Goal: Task Accomplishment & Management: Complete application form

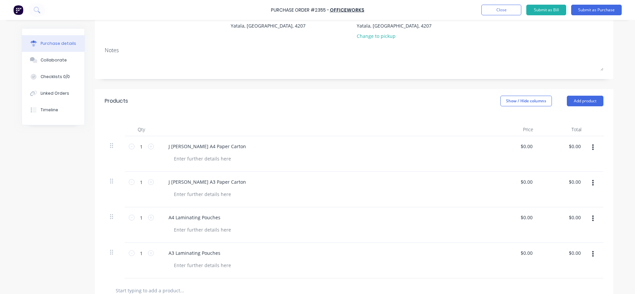
scroll to position [83, 0]
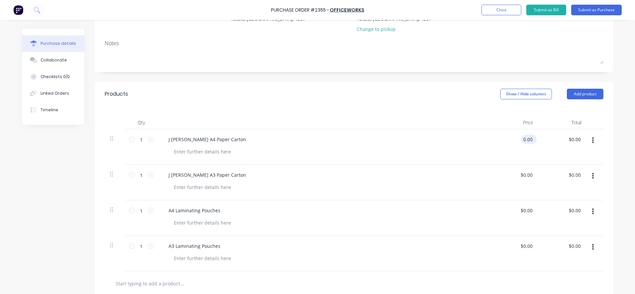
click at [528, 139] on input "0.00" at bounding box center [527, 140] width 13 height 10
type input "0"
type input "$34.20"
click at [478, 160] on div "J [PERSON_NAME] A4 Paper Carton" at bounding box center [324, 147] width 332 height 36
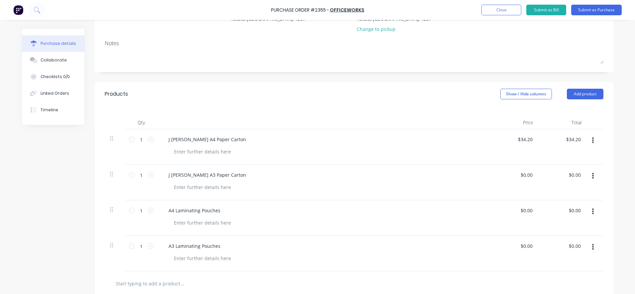
drag, startPoint x: 531, startPoint y: 176, endPoint x: 508, endPoint y: 172, distance: 23.2
click at [508, 172] on div "$0.00 $0.00" at bounding box center [514, 183] width 48 height 36
drag, startPoint x: 508, startPoint y: 172, endPoint x: 505, endPoint y: 182, distance: 10.6
click at [505, 182] on div "$0.00 $0.00" at bounding box center [514, 183] width 48 height 36
click at [531, 176] on div "$0.00 $0.00" at bounding box center [527, 175] width 18 height 10
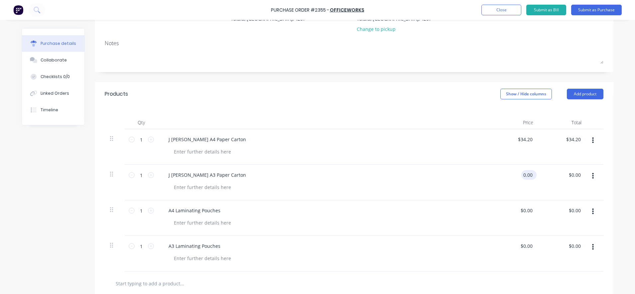
click at [530, 175] on input "0.00" at bounding box center [527, 175] width 13 height 10
type input "0"
type input "$18.50"
click at [148, 177] on icon at bounding box center [151, 175] width 6 height 6
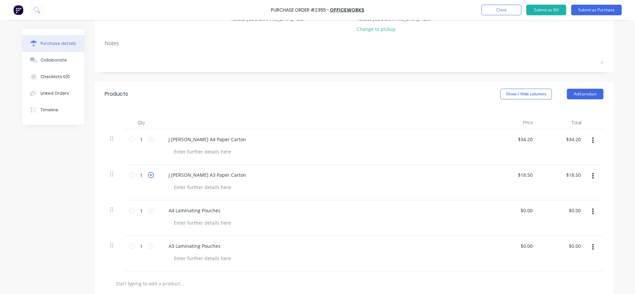
type input "2"
type input "$37.00"
click at [149, 177] on icon at bounding box center [151, 175] width 6 height 6
type input "3"
type input "$55.50"
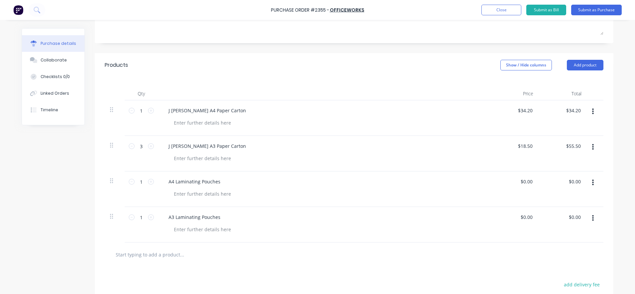
scroll to position [125, 0]
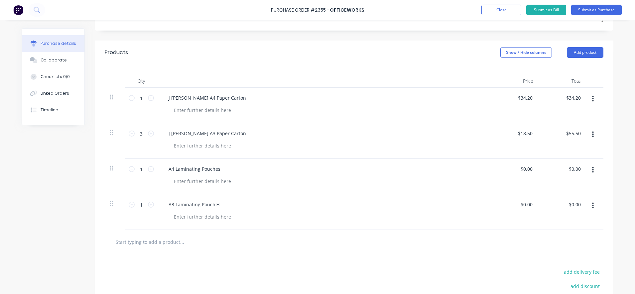
click at [148, 246] on input "text" at bounding box center [181, 241] width 133 height 13
click at [154, 243] on input "text" at bounding box center [181, 241] width 133 height 13
type input "250 Pack Fluro A4 Paper"
click at [168, 272] on button "Add 250 Pack Fluro A4 Paper to order" at bounding box center [217, 266] width 199 height 21
click at [528, 244] on input "0.00" at bounding box center [527, 240] width 13 height 10
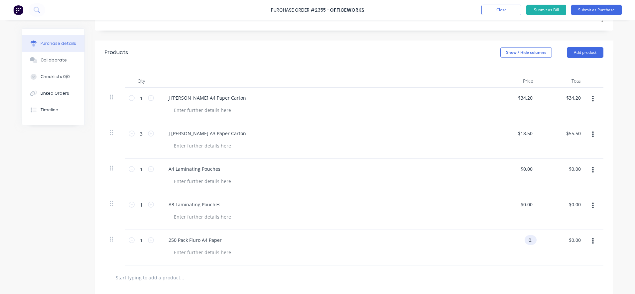
type input "0"
type input "$23.63"
click at [503, 262] on div "$23.63 23.63" at bounding box center [514, 248] width 48 height 36
drag, startPoint x: 528, startPoint y: 205, endPoint x: 518, endPoint y: 205, distance: 10.6
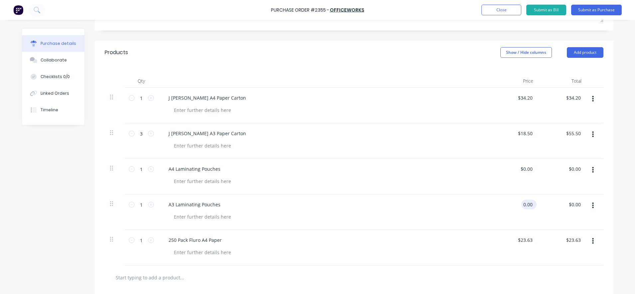
click at [521, 205] on div "0.00 0.00" at bounding box center [527, 205] width 13 height 10
type input "$44.98"
click at [497, 225] on div "$44.98 44.98" at bounding box center [514, 212] width 48 height 36
drag, startPoint x: 530, startPoint y: 168, endPoint x: 515, endPoint y: 170, distance: 14.8
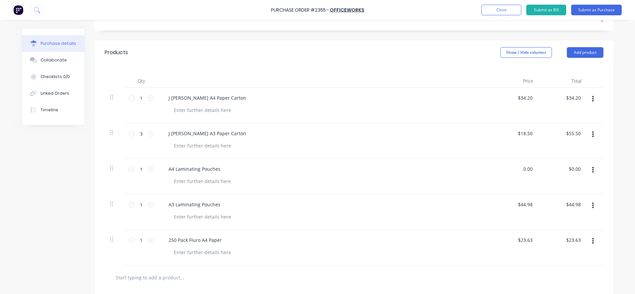
click at [517, 170] on div "0.00 0.00" at bounding box center [514, 177] width 48 height 36
type input "$14.23"
click at [615, 207] on div "Purchase Order #2355 - Officeworks Add product Close Submit as Bill Submit as P…" at bounding box center [317, 147] width 635 height 294
drag, startPoint x: 148, startPoint y: 275, endPoint x: 147, endPoint y: 280, distance: 4.7
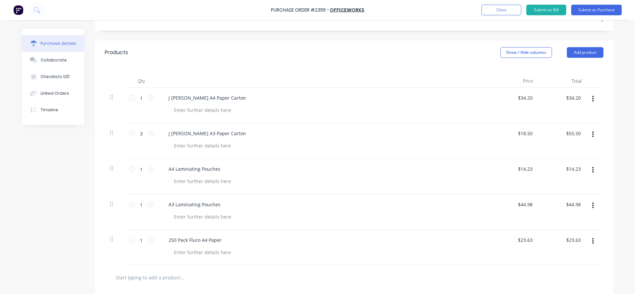
click at [148, 276] on input "text" at bounding box center [181, 277] width 133 height 13
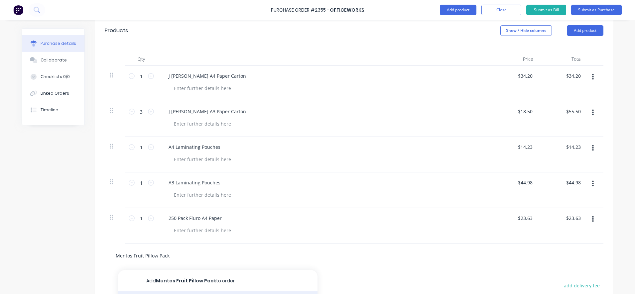
scroll to position [166, 0]
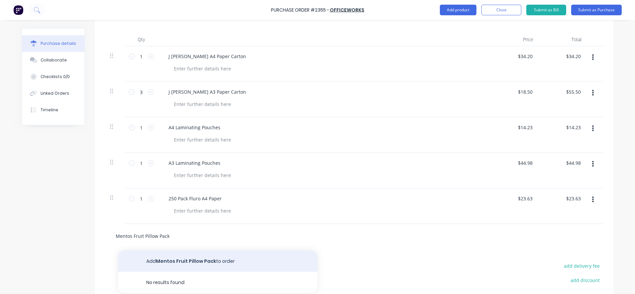
type input "Mentos Fruit Pillow Pack"
click at [170, 264] on button "Add Mentos Fruit Pillow Pack to order" at bounding box center [217, 260] width 199 height 21
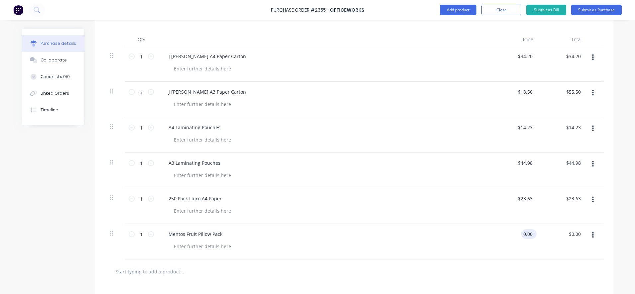
drag, startPoint x: 530, startPoint y: 233, endPoint x: 518, endPoint y: 232, distance: 12.3
click at [521, 232] on div "0.00 0.00" at bounding box center [527, 234] width 13 height 10
type input "$12.75"
click at [496, 259] on div at bounding box center [354, 271] width 498 height 24
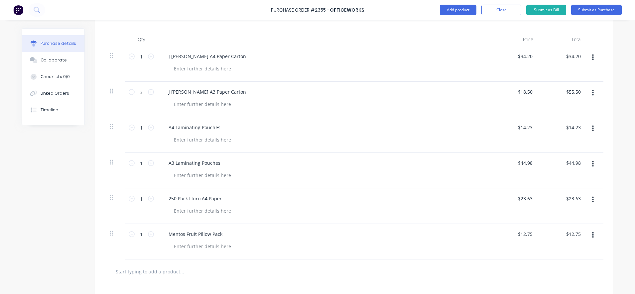
click at [138, 273] on input "text" at bounding box center [181, 271] width 133 height 13
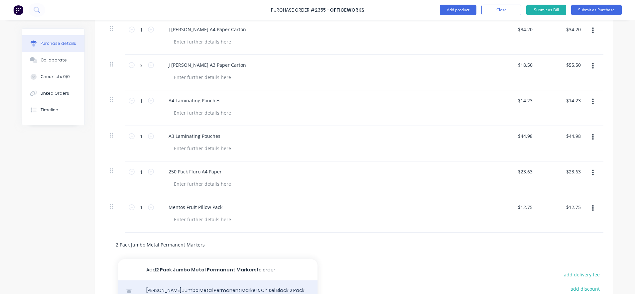
scroll to position [208, 0]
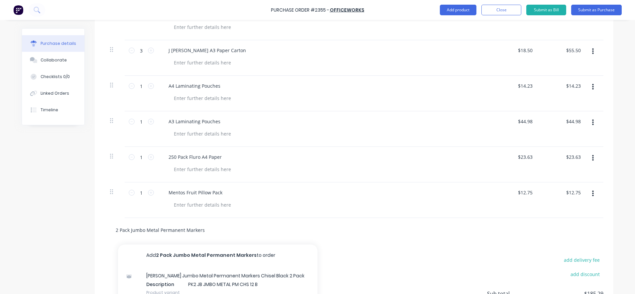
type input "2 Pack Jumbo Metal Permanent Markers"
click at [158, 262] on button "Add 2 Pack Jumbo Metal Permanent Markers to order" at bounding box center [217, 255] width 199 height 21
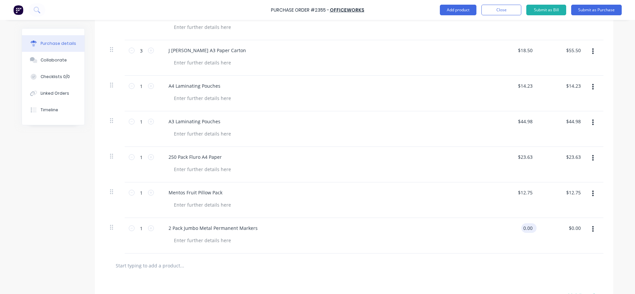
drag, startPoint x: 529, startPoint y: 229, endPoint x: 518, endPoint y: 227, distance: 11.1
click at [521, 227] on input "0.00" at bounding box center [527, 228] width 13 height 10
type input "$11.82"
click at [152, 227] on div "1 1" at bounding box center [141, 236] width 33 height 36
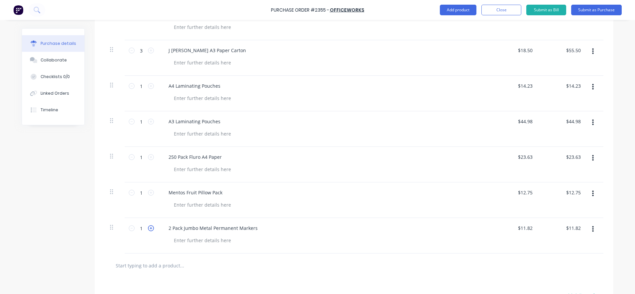
click at [149, 228] on icon at bounding box center [151, 228] width 6 height 6
type input "2"
type input "$23.64"
click at [161, 266] on input "text" at bounding box center [181, 265] width 133 height 13
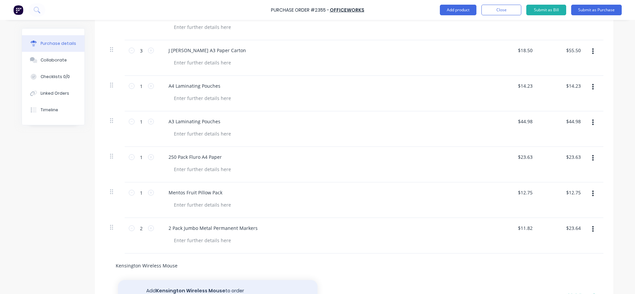
type input "Kensington Wireless Mouse"
click at [189, 285] on button "Add Kensington Wireless Mouse to order" at bounding box center [217, 290] width 199 height 21
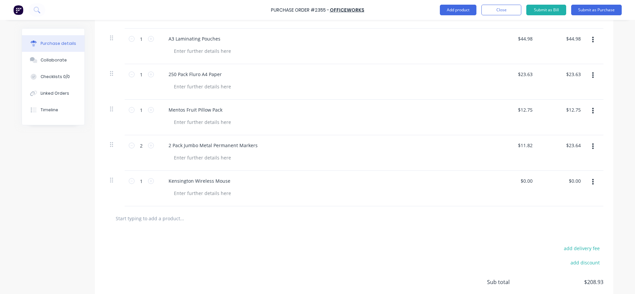
scroll to position [291, 0]
drag, startPoint x: 530, startPoint y: 180, endPoint x: 515, endPoint y: 180, distance: 14.3
click at [515, 180] on div "0.00 0.00" at bounding box center [514, 188] width 48 height 36
type input "$3.36"
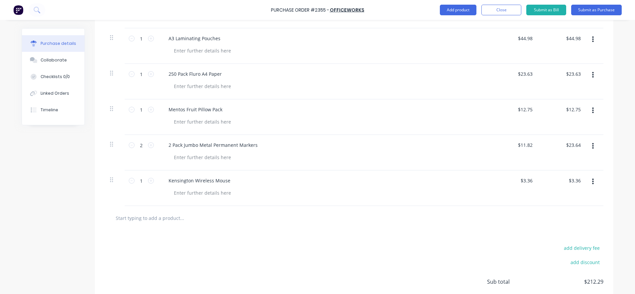
click at [483, 202] on div "Kensington Wireless Mouse" at bounding box center [324, 188] width 332 height 36
drag, startPoint x: 531, startPoint y: 180, endPoint x: 525, endPoint y: 181, distance: 6.0
click at [523, 180] on div "$3.36 $3.36" at bounding box center [527, 181] width 18 height 10
drag, startPoint x: 530, startPoint y: 177, endPoint x: 523, endPoint y: 178, distance: 7.3
click at [523, 178] on div "$3.36 $3.36" at bounding box center [525, 181] width 15 height 10
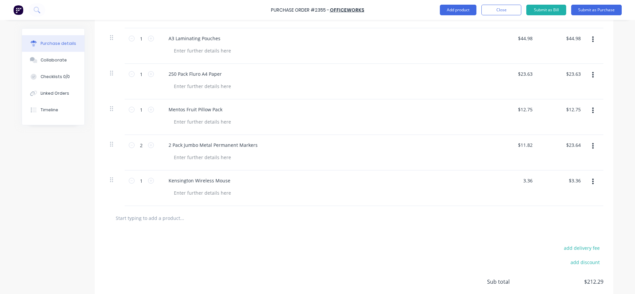
drag, startPoint x: 529, startPoint y: 180, endPoint x: 516, endPoint y: 180, distance: 13.0
click at [516, 180] on div "3.36 3.36" at bounding box center [514, 188] width 48 height 36
type input "$10.00"
click at [508, 216] on div at bounding box center [354, 217] width 488 height 13
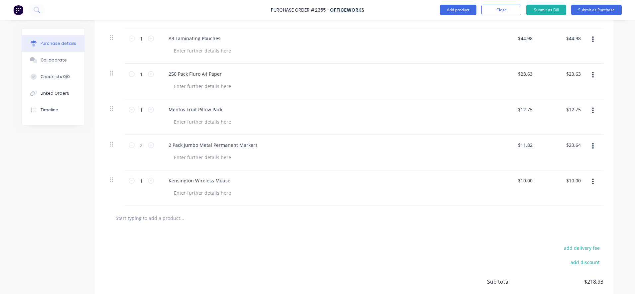
click at [179, 221] on input "text" at bounding box center [181, 217] width 133 height 13
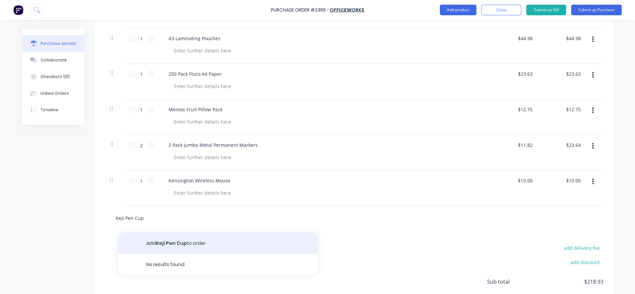
type input "Keji Pen Cup"
click at [178, 245] on button "Add Keji Pen Cup to order" at bounding box center [217, 243] width 199 height 21
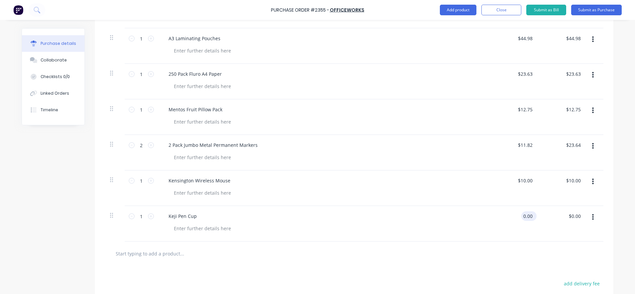
drag, startPoint x: 529, startPoint y: 215, endPoint x: 518, endPoint y: 212, distance: 11.9
click at [521, 214] on input "0.00" at bounding box center [527, 216] width 13 height 10
type input "$1.68"
click at [506, 248] on div at bounding box center [354, 253] width 488 height 13
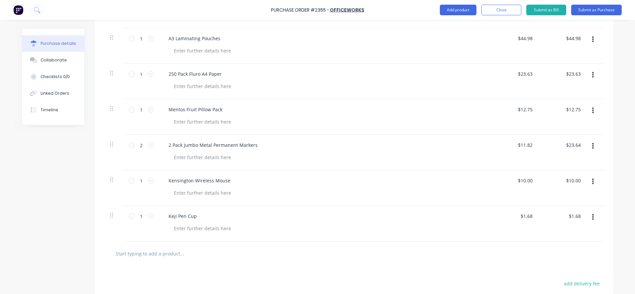
click at [151, 215] on div "1 1" at bounding box center [141, 224] width 33 height 36
click at [148, 217] on icon at bounding box center [151, 216] width 6 height 6
type input "2"
type input "$3.36"
click at [150, 252] on input "text" at bounding box center [181, 253] width 133 height 13
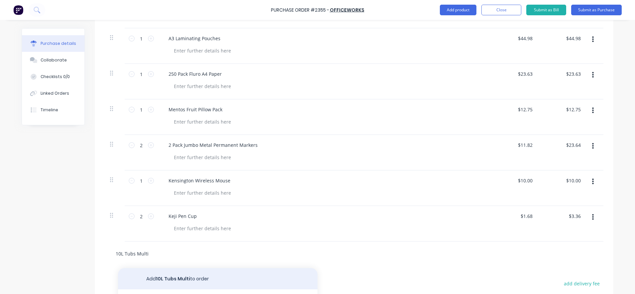
type input "10L Tubs Multi"
click at [156, 274] on button "Add 10L Tubs Multi to order" at bounding box center [217, 278] width 199 height 21
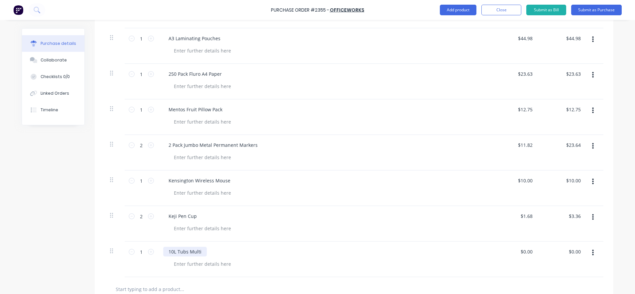
click at [165, 253] on div "10L Tubs Multi" at bounding box center [185, 252] width 44 height 10
drag, startPoint x: 530, startPoint y: 251, endPoint x: 520, endPoint y: 251, distance: 10.3
click at [521, 251] on input "0.00" at bounding box center [527, 252] width 13 height 10
type input "$15.00"
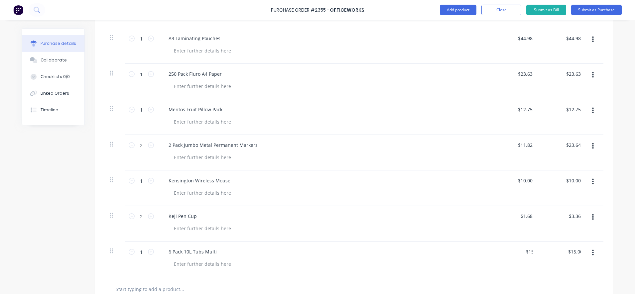
click at [515, 272] on div "$15.00 15" at bounding box center [514, 260] width 48 height 36
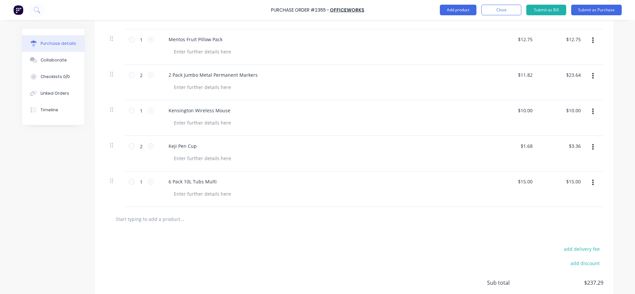
scroll to position [374, 0]
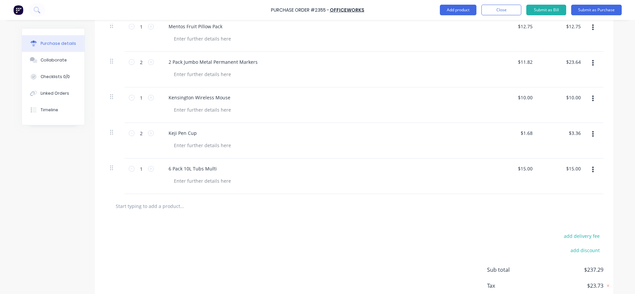
click at [157, 209] on input "text" at bounding box center [181, 205] width 133 height 13
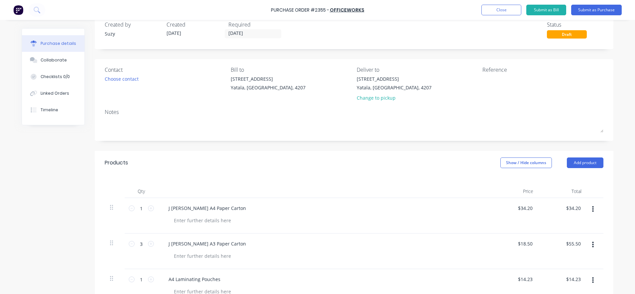
scroll to position [0, 0]
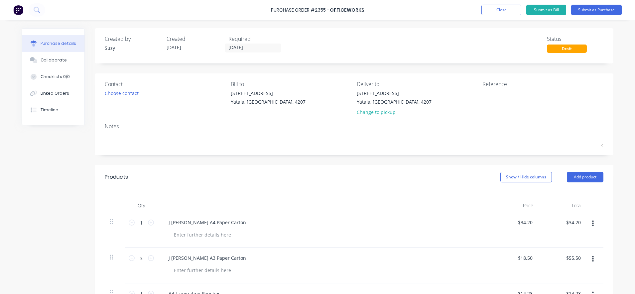
click at [349, 33] on div "Created by Suzy Created 02/10/25 Required 02/10/25 Status Draft" at bounding box center [354, 45] width 518 height 35
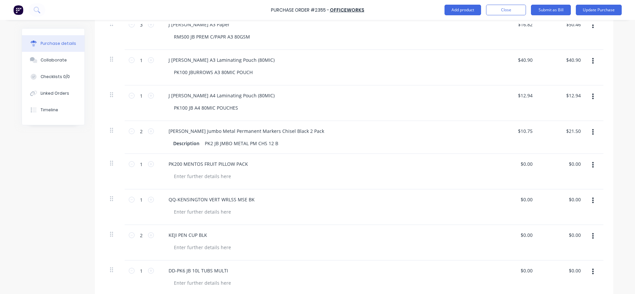
scroll to position [281, 0]
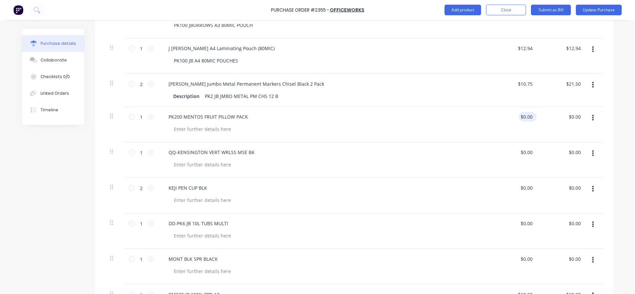
type textarea "x"
drag, startPoint x: 531, startPoint y: 119, endPoint x: 525, endPoint y: 119, distance: 6.0
click at [525, 119] on div "$0.00 $0.00" at bounding box center [527, 117] width 18 height 10
type input "0.00"
type textarea "x"
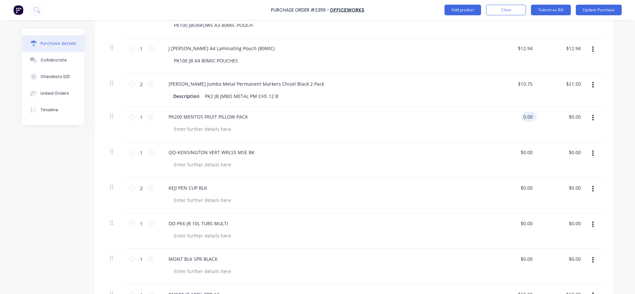
drag, startPoint x: 529, startPoint y: 117, endPoint x: 518, endPoint y: 117, distance: 11.0
click at [521, 117] on input "0.00" at bounding box center [527, 117] width 13 height 10
type input "$11.59"
type textarea "x"
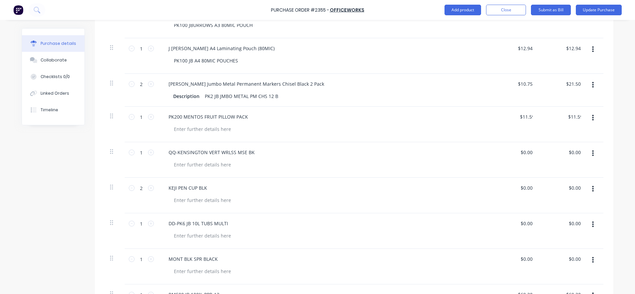
click at [614, 121] on div "Purchase Order #2355 - Officeworks Add product Close Submit as Bill Update Purc…" at bounding box center [317, 147] width 635 height 294
type input "0.00"
type textarea "x"
drag, startPoint x: 530, startPoint y: 152, endPoint x: 517, endPoint y: 151, distance: 13.3
click at [517, 151] on div "0.00 0.00" at bounding box center [514, 160] width 48 height 36
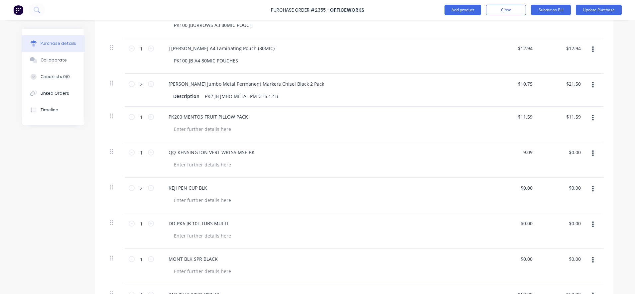
type input "$9.09"
type textarea "x"
click at [614, 153] on div "Purchase Order #2355 - Officeworks Add product Close Submit as Bill Update Purc…" at bounding box center [317, 147] width 635 height 294
type input "0.00"
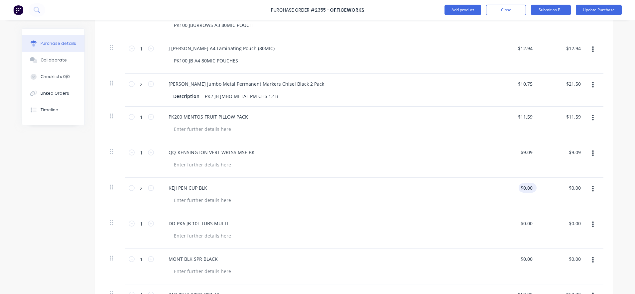
type textarea "x"
drag, startPoint x: 530, startPoint y: 188, endPoint x: 517, endPoint y: 181, distance: 14.6
click at [517, 184] on div "0.00 0.00" at bounding box center [514, 196] width 48 height 36
type input "$1.53"
type input "$3.06"
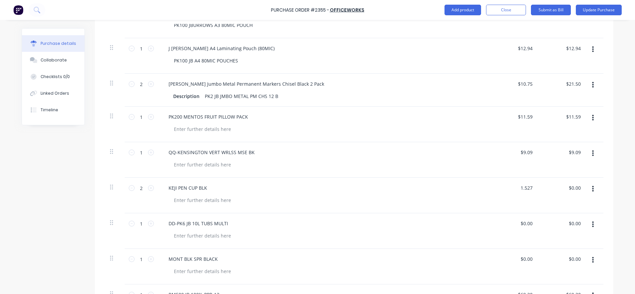
type textarea "x"
click at [483, 202] on div "KEJI PEN CUP BLK" at bounding box center [324, 196] width 332 height 36
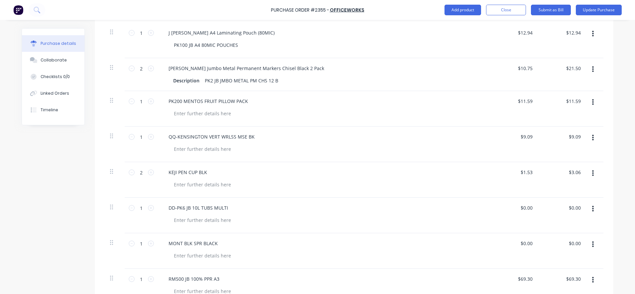
scroll to position [322, 0]
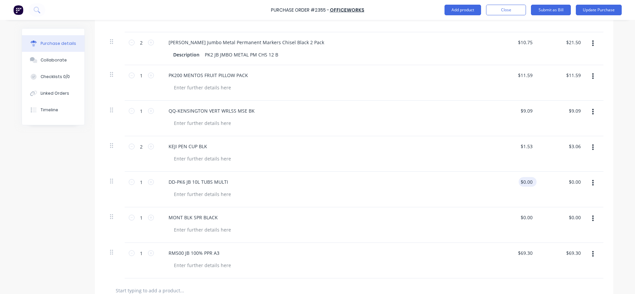
type input "0.00"
type textarea "x"
drag, startPoint x: 530, startPoint y: 183, endPoint x: 521, endPoint y: 181, distance: 9.1
click at [521, 182] on input "0.00" at bounding box center [527, 182] width 13 height 10
type input "$13.64"
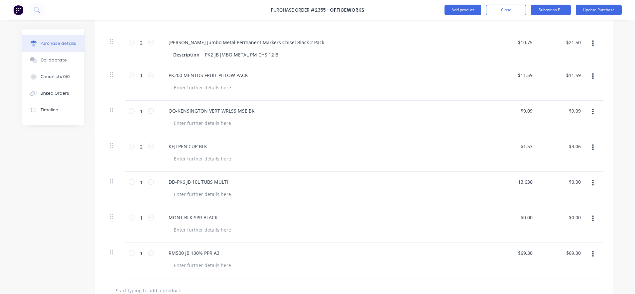
type input "$13.64"
type textarea "x"
click at [608, 172] on div "Qty Price Total 1 1 J [PERSON_NAME] A4 Paper Carton CT JB PREM C/PAPER A4 80GSM…" at bounding box center [354, 73] width 518 height 412
type input "0.00"
type textarea "x"
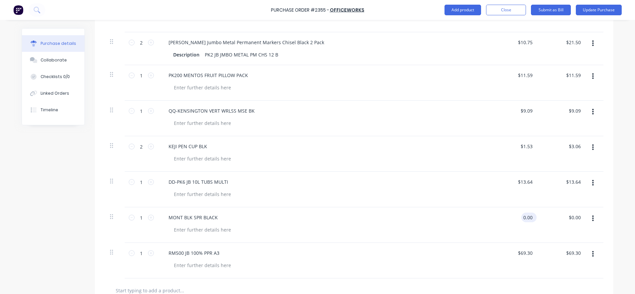
drag, startPoint x: 527, startPoint y: 217, endPoint x: 518, endPoint y: 217, distance: 8.3
click at [521, 217] on input "0.00" at bounding box center [527, 218] width 13 height 10
type input "$10.44"
type textarea "x"
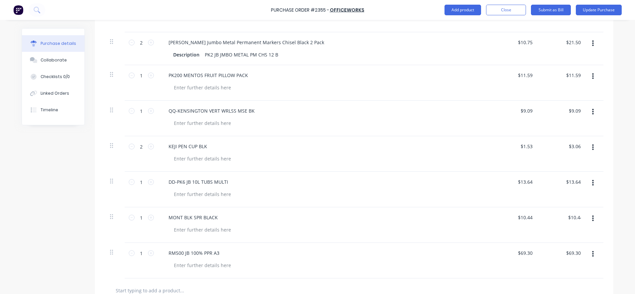
click at [451, 227] on div at bounding box center [326, 230] width 316 height 10
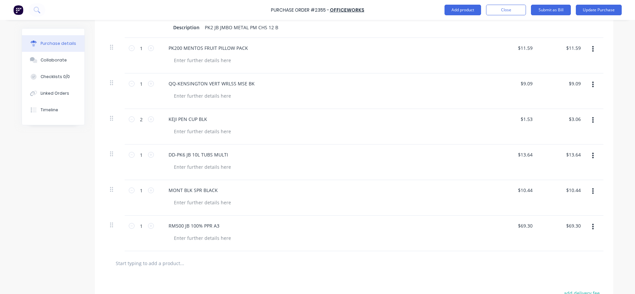
scroll to position [364, 0]
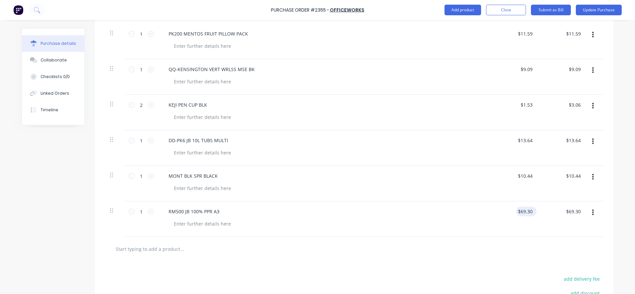
type input "69.30"
type textarea "x"
drag, startPoint x: 530, startPoint y: 213, endPoint x: 513, endPoint y: 210, distance: 16.9
click at [518, 212] on input "69.30" at bounding box center [525, 212] width 15 height 10
type input "$69.30"
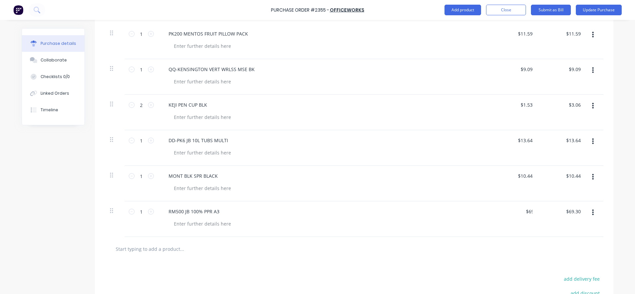
click at [512, 252] on div at bounding box center [354, 248] width 488 height 13
type textarea "x"
click at [130, 210] on icon at bounding box center [132, 212] width 6 height 6
type input "0"
type input "$0.00"
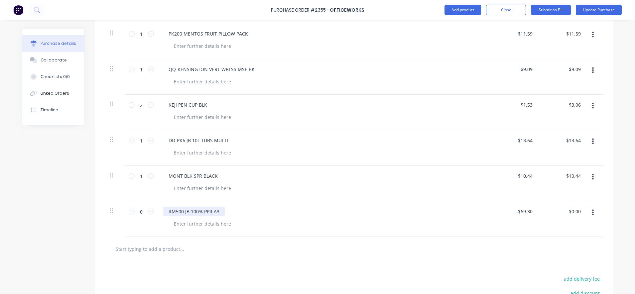
type textarea "x"
drag, startPoint x: 217, startPoint y: 210, endPoint x: 166, endPoint y: 212, distance: 50.9
click at [166, 212] on div "RM500 JB 100% PPR A3" at bounding box center [193, 212] width 61 height 10
type textarea "x"
click at [244, 255] on input "text" at bounding box center [181, 248] width 133 height 13
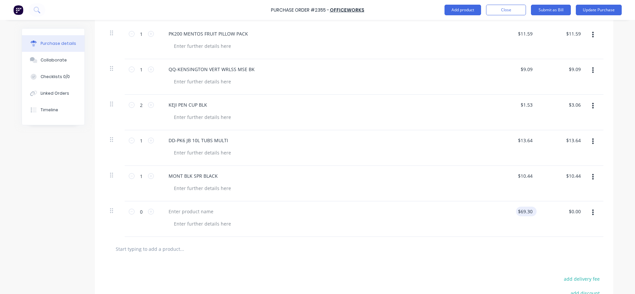
type input "69.30"
type textarea "x"
drag, startPoint x: 530, startPoint y: 211, endPoint x: 510, endPoint y: 211, distance: 19.9
click at [510, 211] on div "69.30 69.30" at bounding box center [514, 219] width 48 height 36
type input "$69.30"
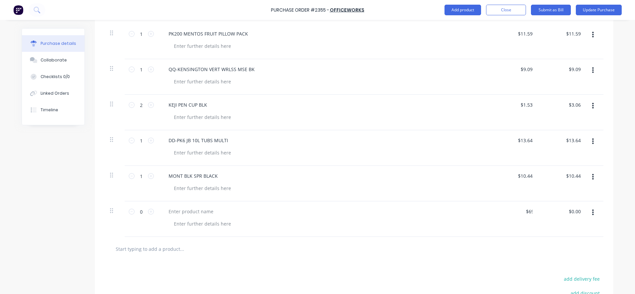
click at [487, 255] on div at bounding box center [354, 248] width 488 height 13
click at [592, 215] on icon "button" at bounding box center [593, 212] width 2 height 7
click at [574, 267] on button "Delete" at bounding box center [572, 269] width 56 height 13
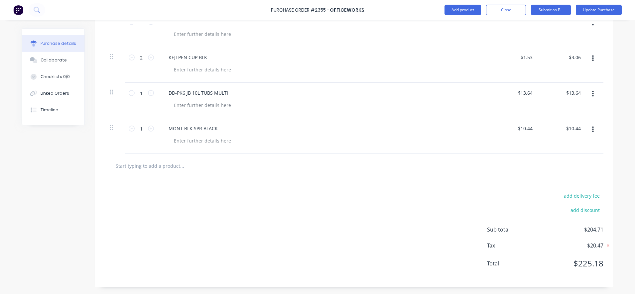
scroll to position [405, 0]
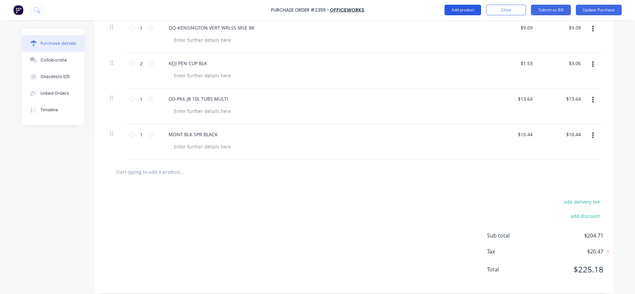
click at [452, 10] on button "Add product" at bounding box center [462, 10] width 37 height 11
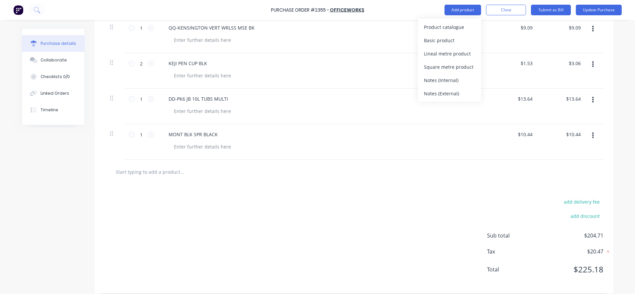
click at [412, 126] on div "MONT BLK SPR BLACK" at bounding box center [324, 142] width 332 height 36
click at [341, 149] on div at bounding box center [326, 147] width 316 height 10
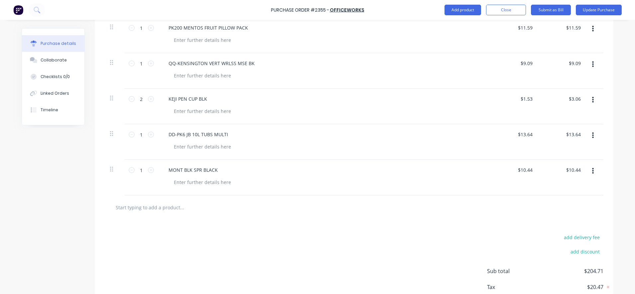
scroll to position [411, 0]
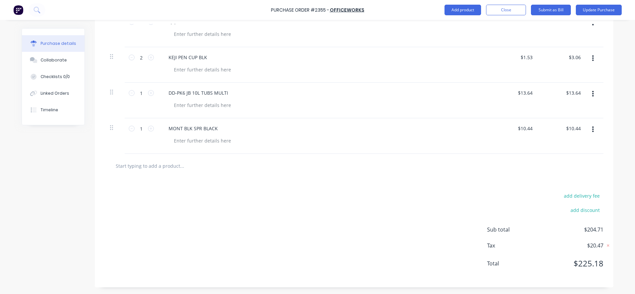
type textarea "x"
click at [415, 237] on div "add delivery fee add discount Sub total $204.71 Tax $20.47 Total $225.18" at bounding box center [354, 232] width 518 height 109
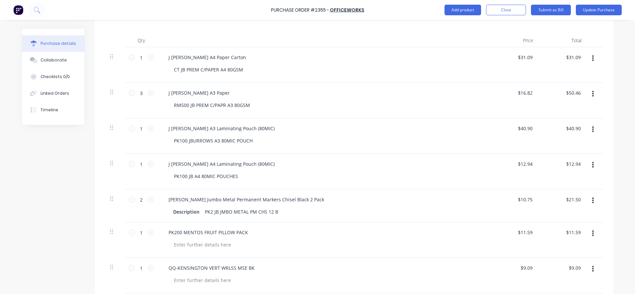
scroll to position [121, 0]
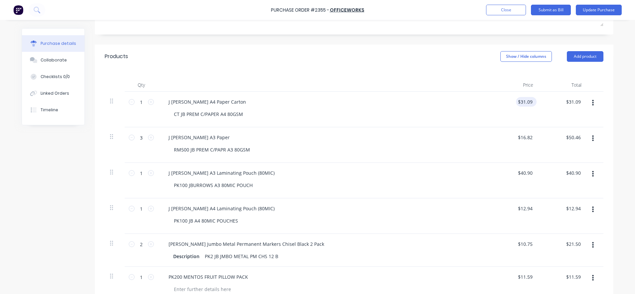
type input "31.09"
type textarea "x"
drag, startPoint x: 530, startPoint y: 101, endPoint x: 511, endPoint y: 99, distance: 18.4
click at [511, 99] on div "31.09 31.09" at bounding box center [514, 110] width 48 height 36
type input "2"
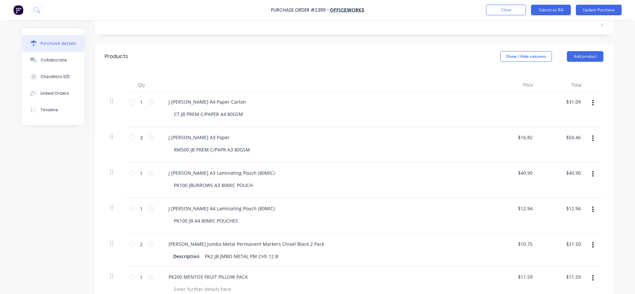
type textarea "x"
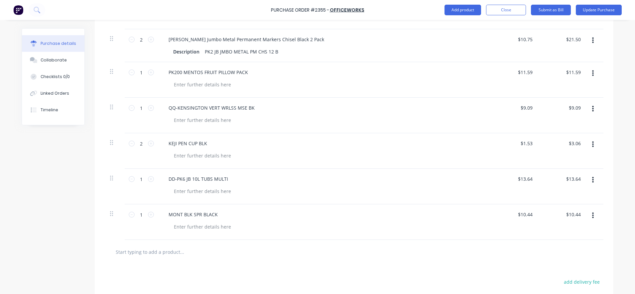
scroll to position [339, 0]
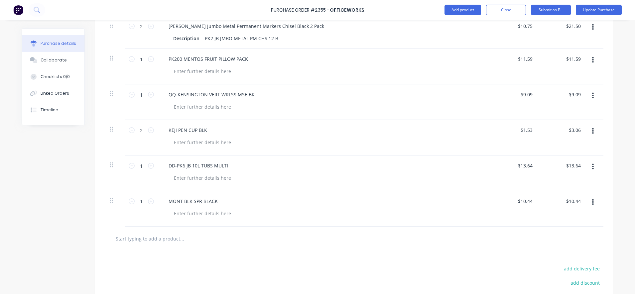
type input "$31.09"
type textarea "x"
click at [163, 237] on input "text" at bounding box center [181, 238] width 133 height 13
type input "F"
type textarea "x"
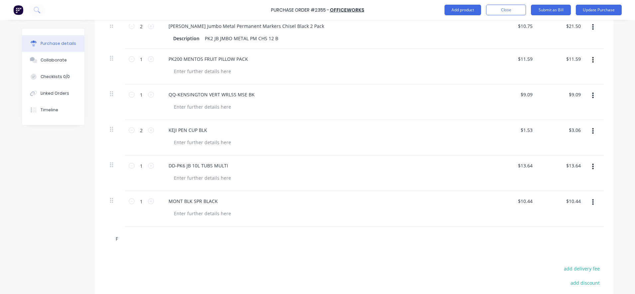
type input "Fl"
type textarea "x"
type input "Flu"
type textarea "x"
type input "Flur"
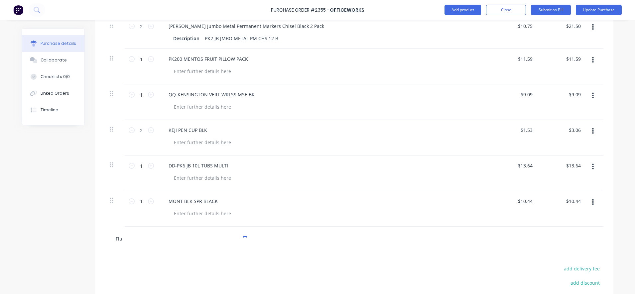
type textarea "x"
type input "Fluro"
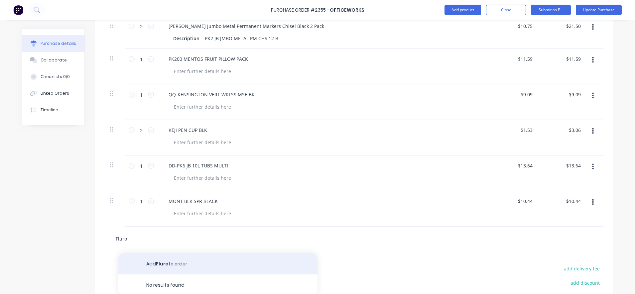
type textarea "x"
type input "Fluro"
click at [174, 259] on button "Add Fluro to order" at bounding box center [217, 263] width 199 height 21
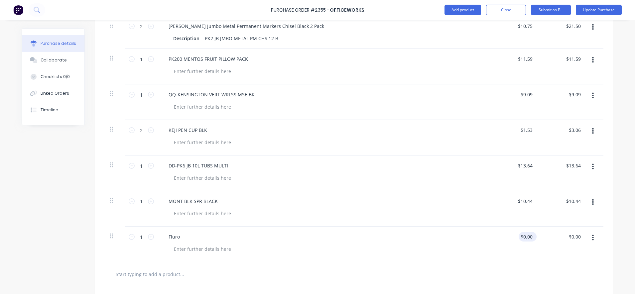
type textarea "x"
drag, startPoint x: 528, startPoint y: 237, endPoint x: 519, endPoint y: 237, distance: 8.6
click at [521, 237] on input "0.00" at bounding box center [527, 237] width 13 height 10
type input "21.48"
type textarea "x"
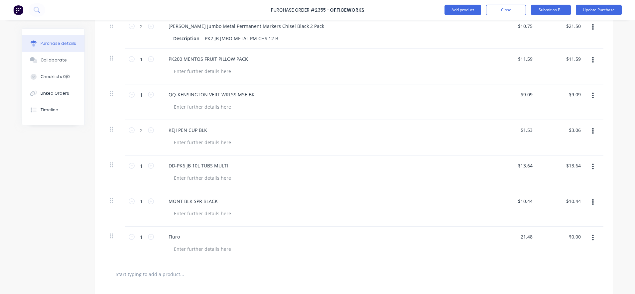
type input "$21.48"
click at [490, 274] on div at bounding box center [354, 273] width 488 height 13
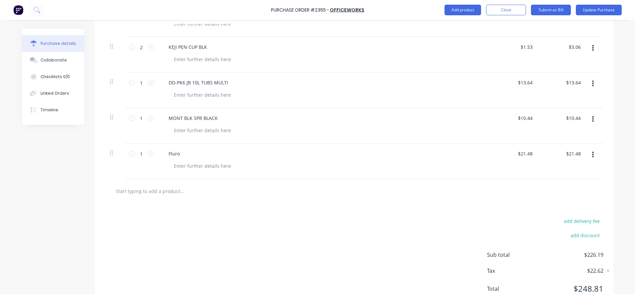
scroll to position [447, 0]
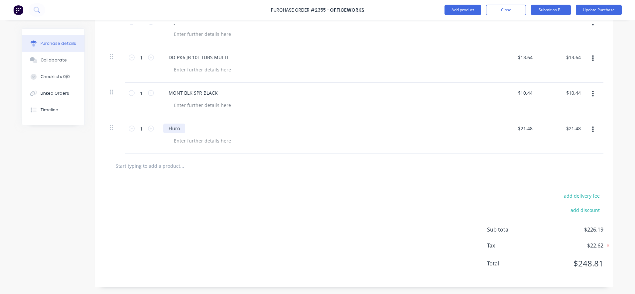
type textarea "x"
click at [177, 129] on div "Fluro" at bounding box center [174, 129] width 22 height 10
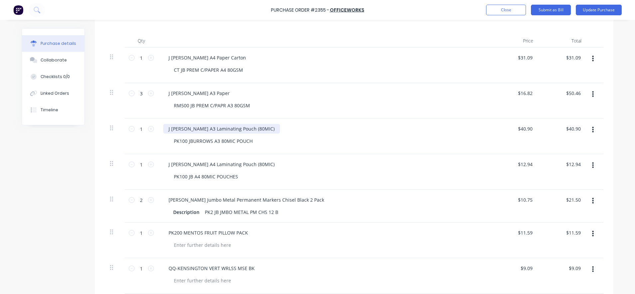
scroll to position [156, 0]
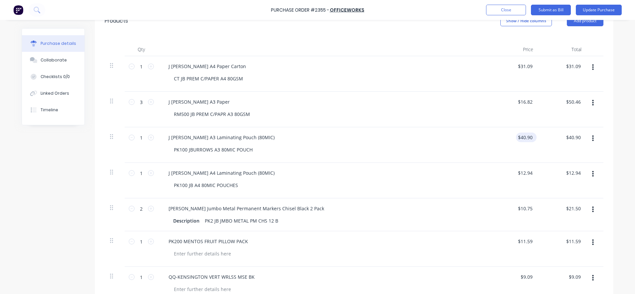
type input "40.90"
type textarea "x"
drag, startPoint x: 530, startPoint y: 138, endPoint x: 525, endPoint y: 138, distance: 4.3
click at [525, 138] on input "40.90" at bounding box center [525, 138] width 15 height 10
type input "$40.89"
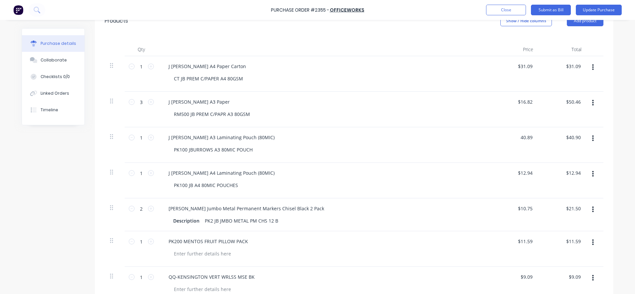
type input "$40.89"
type textarea "x"
click at [559, 153] on div "$40.89 $40.89" at bounding box center [562, 145] width 48 height 36
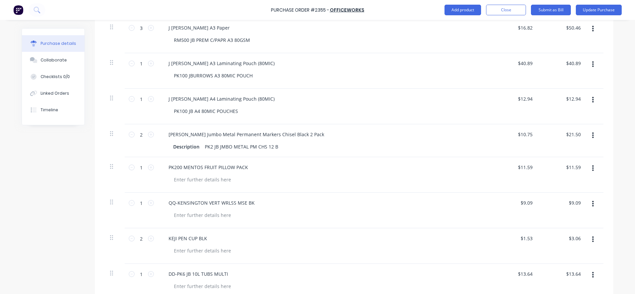
scroll to position [239, 0]
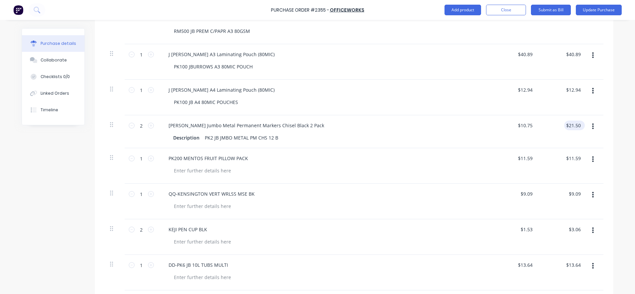
type input "21.50"
type textarea "x"
click at [577, 125] on input "21.50" at bounding box center [573, 126] width 18 height 10
type input "21.49"
type input "$10.745"
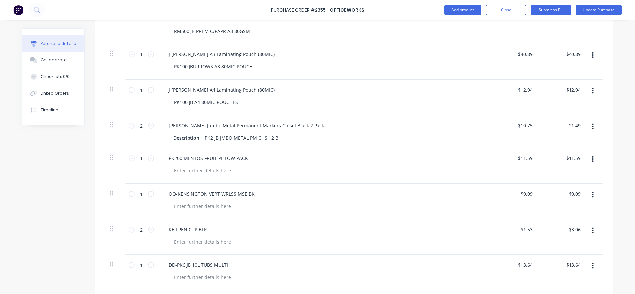
type input "$21.49"
type textarea "x"
click at [600, 133] on div "Qty Price Total 1 1 J [PERSON_NAME] A4 Paper Carton CT JB PREM C/PAPER A4 80GSM…" at bounding box center [354, 156] width 518 height 412
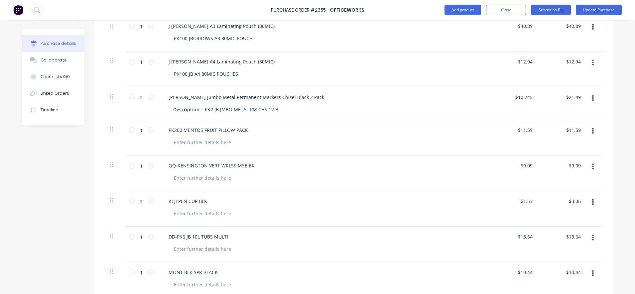
scroll to position [281, 0]
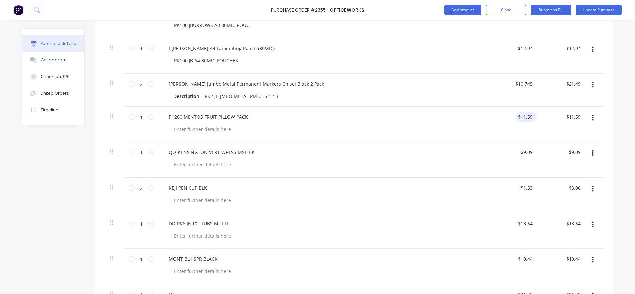
type input "11.59"
type textarea "x"
click at [529, 119] on input "11.59" at bounding box center [525, 117] width 18 height 10
type input "1"
type input "$11.44"
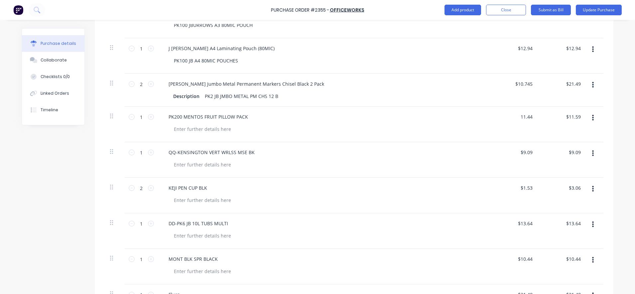
type input "$11.44"
type textarea "x"
click at [610, 117] on div "Purchase Order #2355 - Officeworks Add product Close Submit as Bill Update Purc…" at bounding box center [317, 147] width 635 height 294
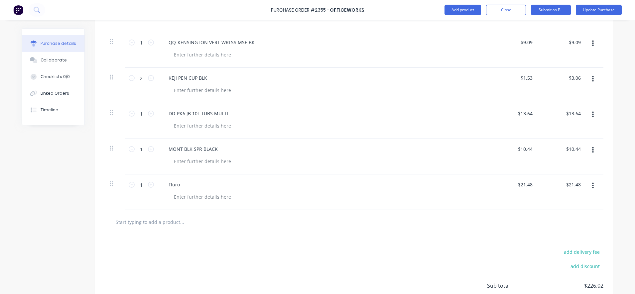
scroll to position [322, 0]
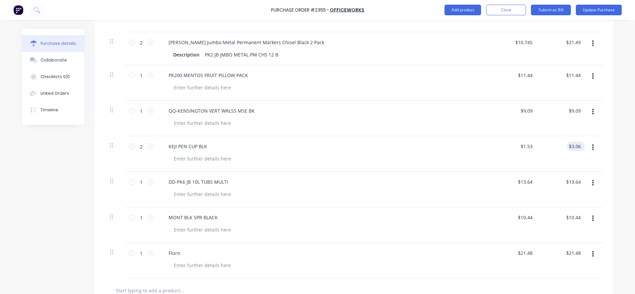
type input "3.06"
type textarea "x"
click at [578, 146] on input "3.06" at bounding box center [573, 147] width 15 height 10
type input "3.05"
type input "$1.525"
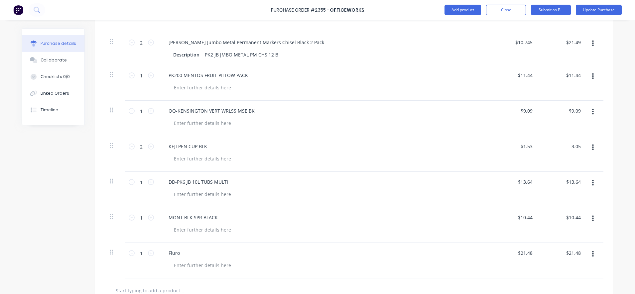
type input "$3.05"
click at [617, 130] on div "Purchase Order #2355 - Officeworks Add product Close Submit as Bill Update Purc…" at bounding box center [317, 147] width 635 height 294
type textarea "x"
type input "21.48"
click at [530, 253] on input "21.48" at bounding box center [525, 253] width 18 height 10
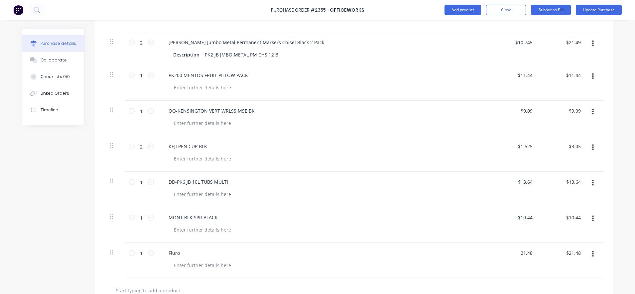
type textarea "x"
type input "$21.48"
click at [606, 247] on div "Qty Price Total 1 1 J [PERSON_NAME] A4 Paper Carton CT JB PREM C/PAPER A4 80GSM…" at bounding box center [354, 73] width 518 height 412
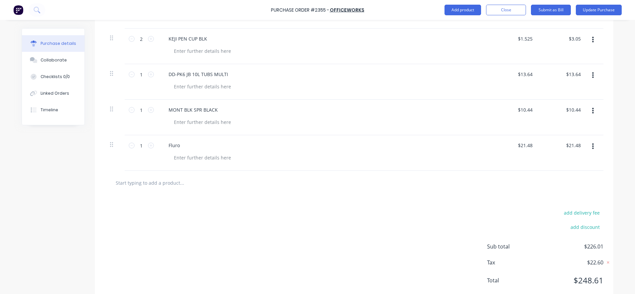
scroll to position [447, 0]
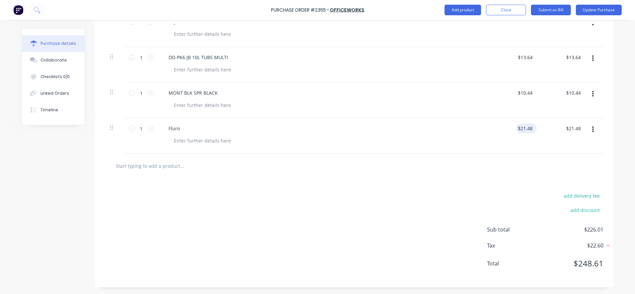
click at [531, 130] on div "$21.48 $21.48" at bounding box center [526, 129] width 21 height 10
type textarea "x"
click at [529, 127] on input "21.48" at bounding box center [525, 129] width 15 height 10
type input "21.5"
type textarea "x"
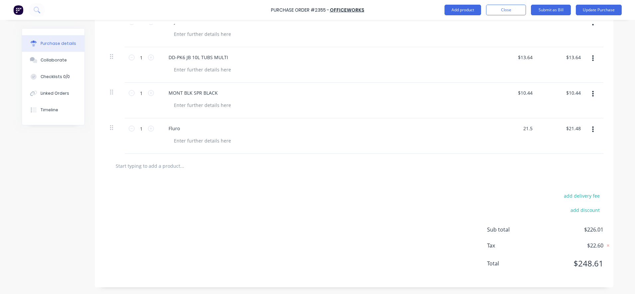
type input "$21.50"
click at [534, 170] on div at bounding box center [354, 165] width 488 height 13
type input "10.44"
type textarea "x"
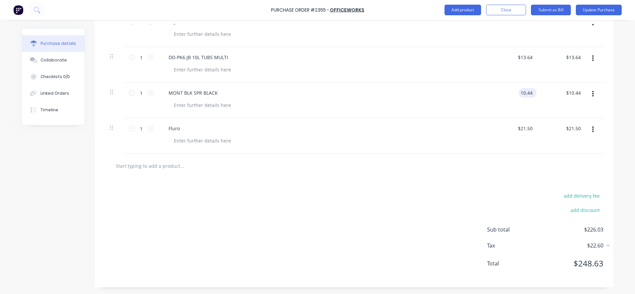
click at [531, 94] on div "10.44 10.44" at bounding box center [527, 93] width 18 height 10
type input "$10.45"
type textarea "x"
click at [622, 114] on div "Purchase Order #2355 - Officeworks Add product Close Submit as Bill Update Purc…" at bounding box center [317, 147] width 635 height 294
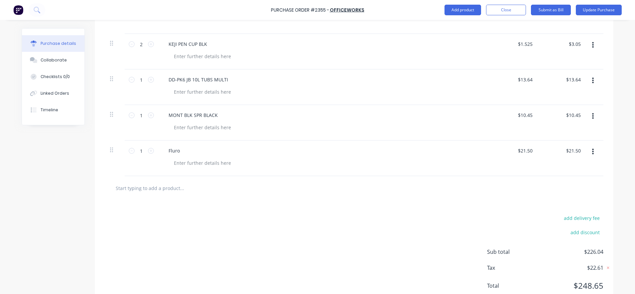
scroll to position [405, 0]
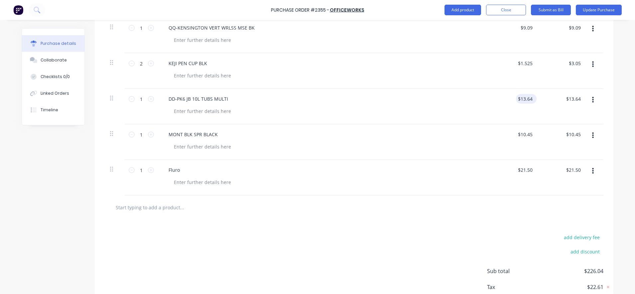
type input "13.64"
type textarea "x"
click at [527, 98] on input "13.64" at bounding box center [525, 99] width 18 height 10
type input "$13.65"
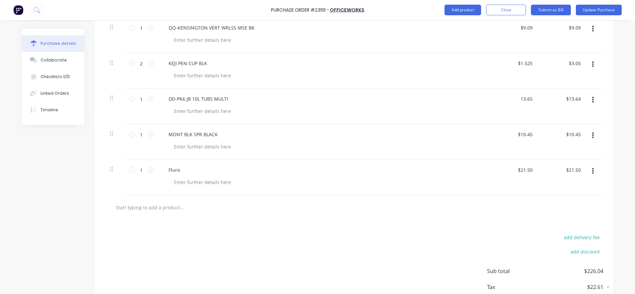
type textarea "x"
click at [611, 109] on div "Purchase Order #2355 - Officeworks Add product Close Submit as Bill Update Purc…" at bounding box center [317, 147] width 635 height 294
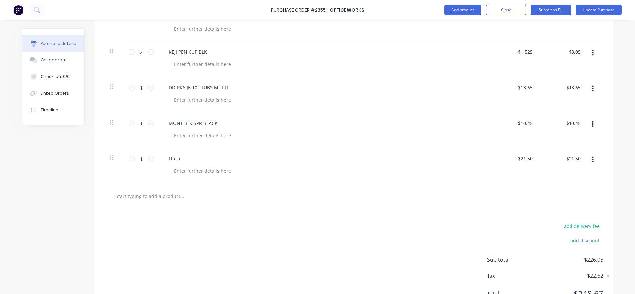
scroll to position [364, 0]
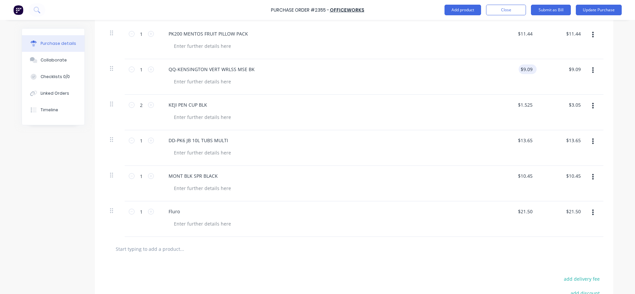
type input "9.09"
type textarea "x"
click at [529, 68] on input "9.09" at bounding box center [527, 69] width 13 height 10
type input "$9.10"
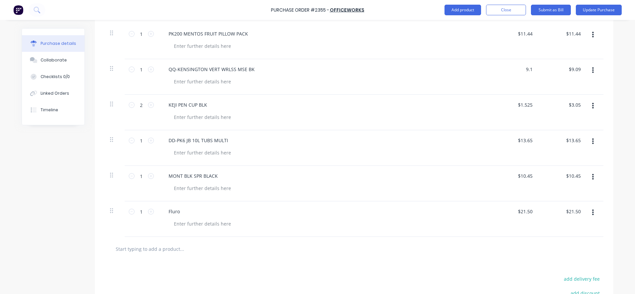
type textarea "x"
click at [600, 78] on div "Qty Price Total 1 1 J [PERSON_NAME] A4 Paper Carton CT JB PREM C/PAPER A4 80GSM…" at bounding box center [354, 31] width 518 height 412
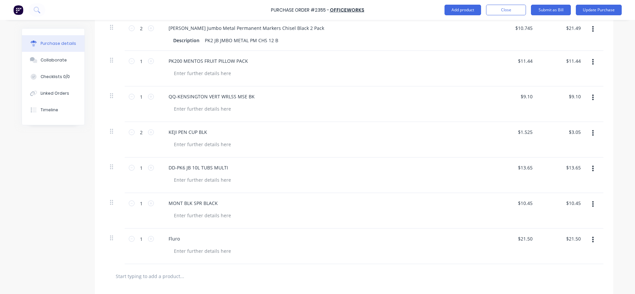
scroll to position [322, 0]
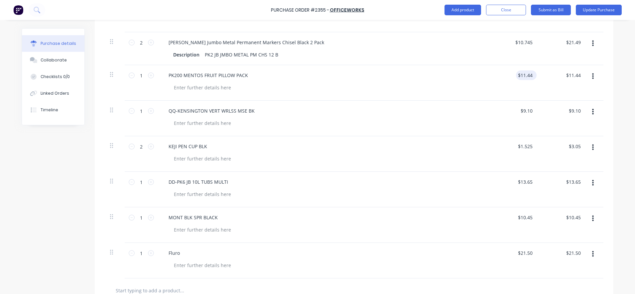
type input "11.44"
type textarea "x"
click at [529, 73] on input "11.44" at bounding box center [525, 75] width 18 height 10
type input "$11.45"
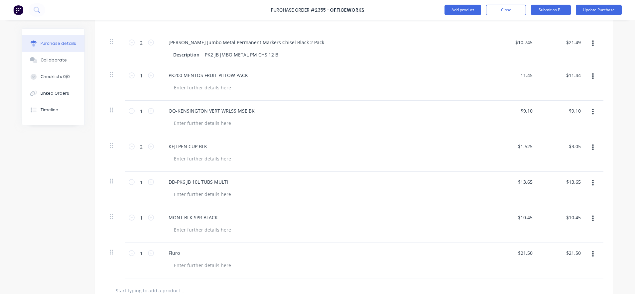
type textarea "x"
click at [616, 65] on div "Purchase Order #2355 - Officeworks Add product Close Submit as Bill Update Purc…" at bounding box center [317, 147] width 635 height 294
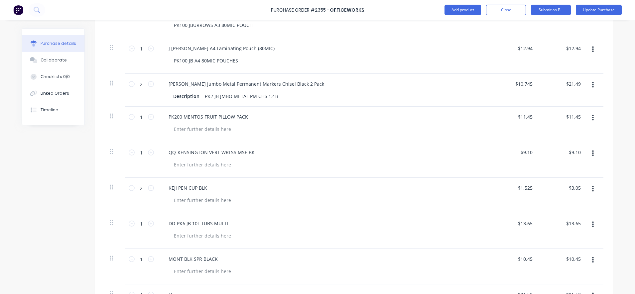
scroll to position [198, 0]
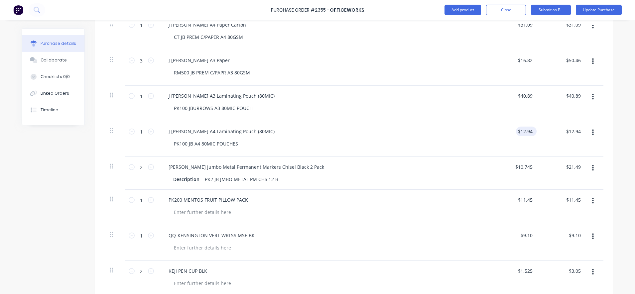
type input "12.94"
type textarea "x"
click at [530, 131] on input "12.94" at bounding box center [525, 132] width 15 height 10
type input "$12.95"
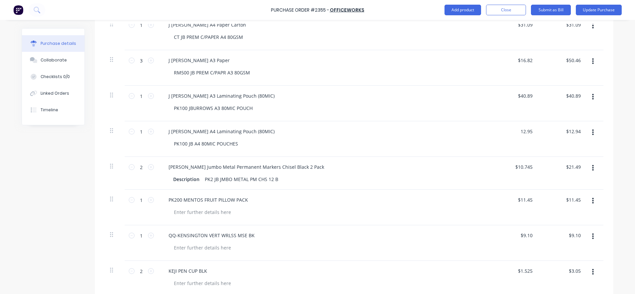
type textarea "x"
click at [616, 144] on div "Purchase Order #2355 - Officeworks Add product Close Submit as Bill Update Purc…" at bounding box center [317, 147] width 635 height 294
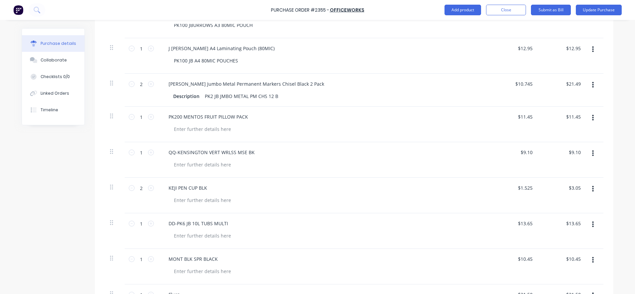
scroll to position [239, 0]
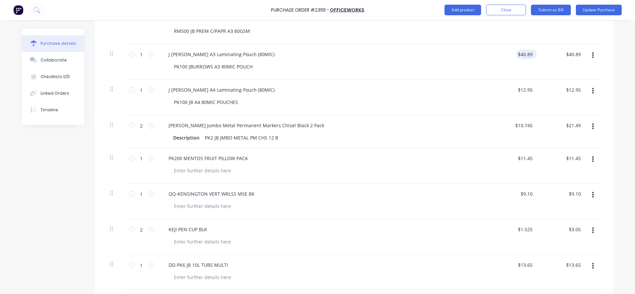
type input "40.89"
type textarea "x"
click at [528, 55] on input "40.89" at bounding box center [525, 54] width 18 height 10
type input "$40.90"
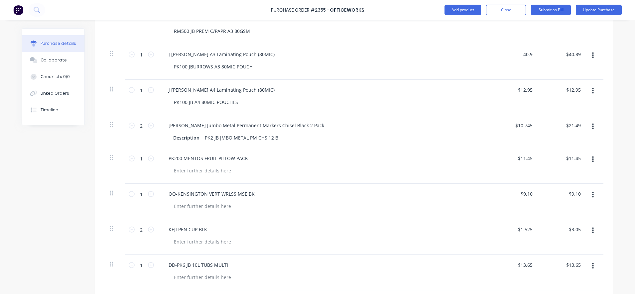
type textarea "x"
click at [618, 93] on div "Purchase Order #2355 - Officeworks Add product Close Submit as Bill Update Purc…" at bounding box center [317, 147] width 635 height 294
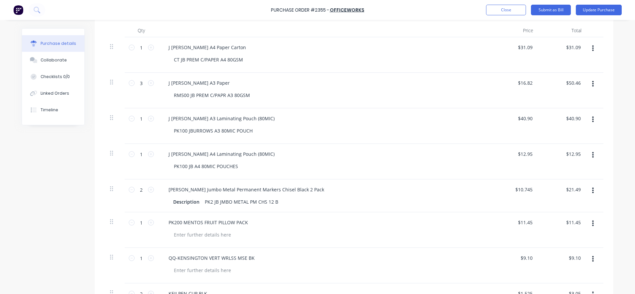
scroll to position [156, 0]
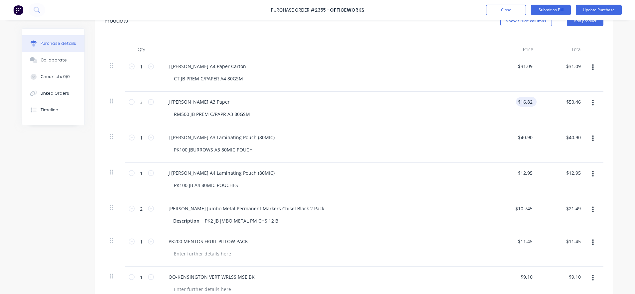
type input "16.82"
type textarea "x"
click at [529, 102] on input "16.82" at bounding box center [525, 102] width 18 height 10
type input "$16.83"
type input "$50.49"
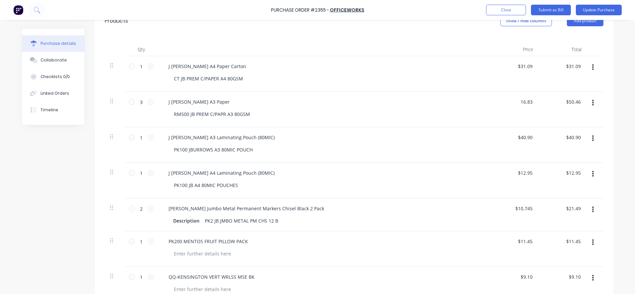
type textarea "x"
click at [608, 114] on div "Qty Price Total 1 1 J [PERSON_NAME] A4 Paper Carton CT JB PREM C/PAPER A4 80GSM…" at bounding box center [354, 239] width 518 height 412
type input "31.09"
type textarea "x"
click at [530, 68] on input "31.09" at bounding box center [525, 66] width 18 height 10
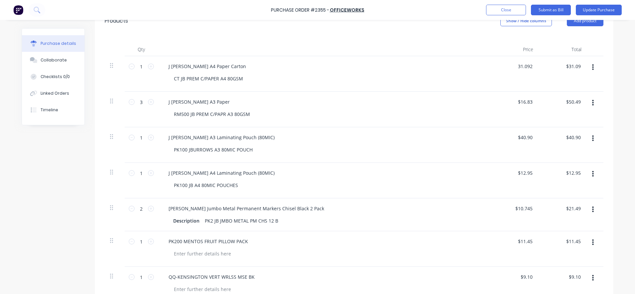
type input "$31.09"
type textarea "x"
click at [621, 90] on div "Purchase Order #2355 - Officeworks Add product Close Submit as Bill Update Purc…" at bounding box center [317, 147] width 635 height 294
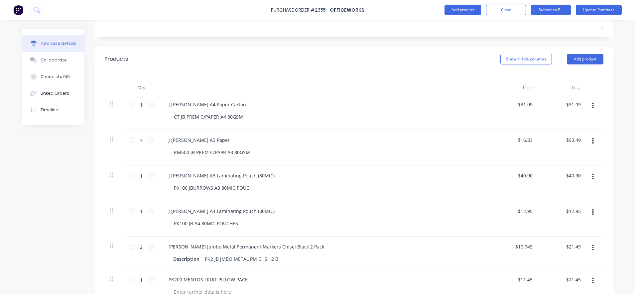
scroll to position [115, 0]
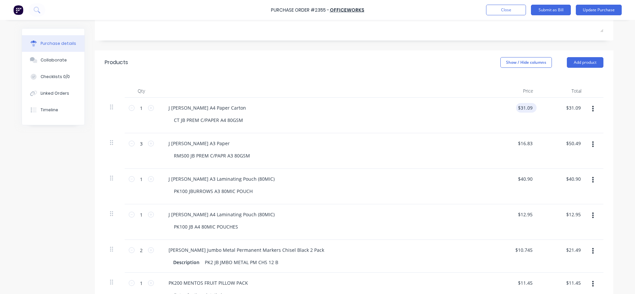
type input "31.09"
type textarea "x"
click at [530, 110] on input "31.09" at bounding box center [525, 108] width 15 height 10
type input "$31.08"
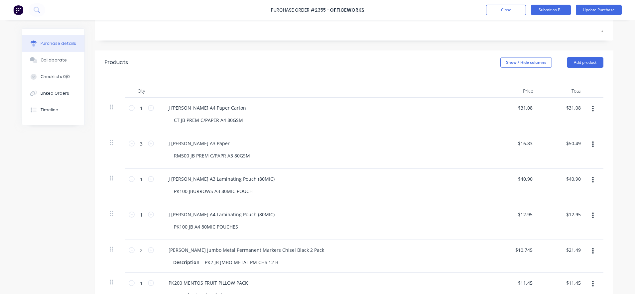
click at [622, 151] on div "Purchase Order #2355 - Officeworks Add product Close Submit as Bill Update Purc…" at bounding box center [317, 147] width 635 height 294
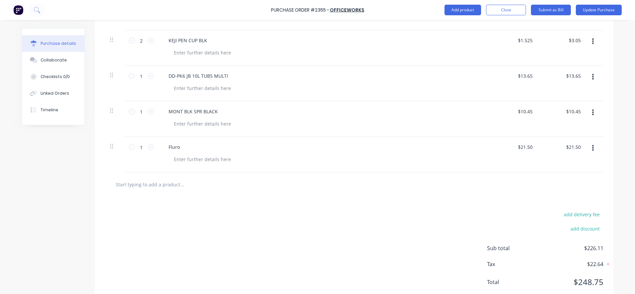
scroll to position [447, 0]
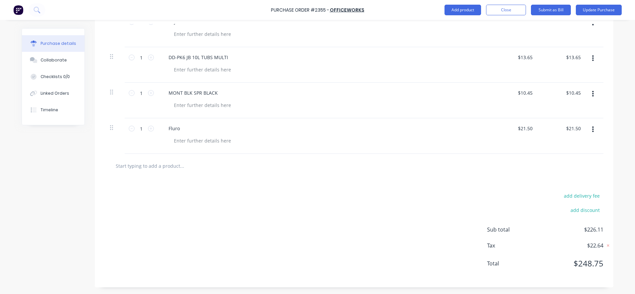
type textarea "x"
click at [529, 129] on input "21.50" at bounding box center [525, 129] width 18 height 10
type input "21.51"
type textarea "x"
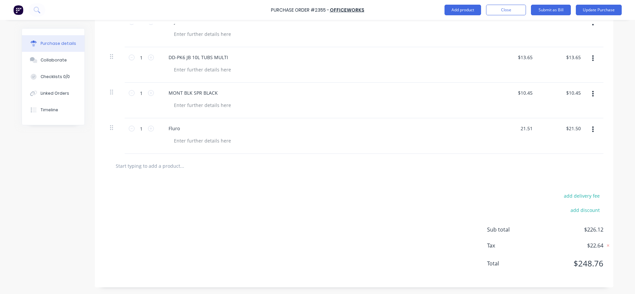
type input "$21.51"
click at [616, 149] on div "Purchase Order #2355 - Officeworks Add product Close Submit as Bill Update Purc…" at bounding box center [317, 147] width 635 height 294
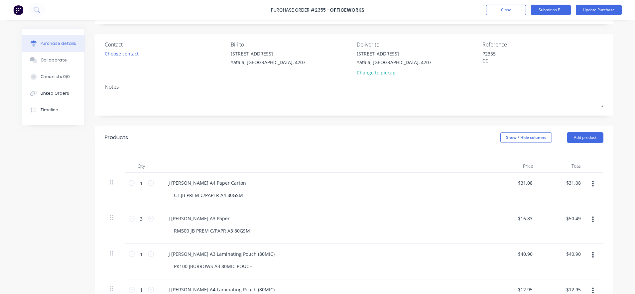
scroll to position [0, 0]
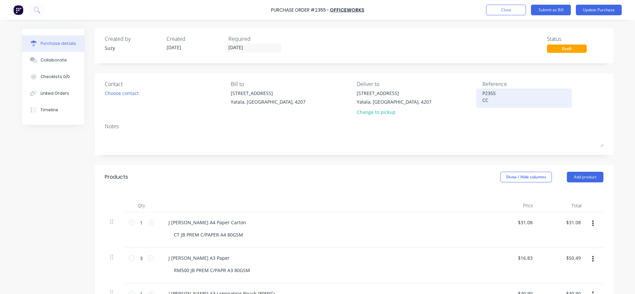
click at [491, 101] on textarea "P2355 CC" at bounding box center [523, 97] width 83 height 15
type textarea "P2355 CC 240"
type textarea "x"
click at [499, 92] on textarea "P2355 CC 240" at bounding box center [523, 97] width 83 height 15
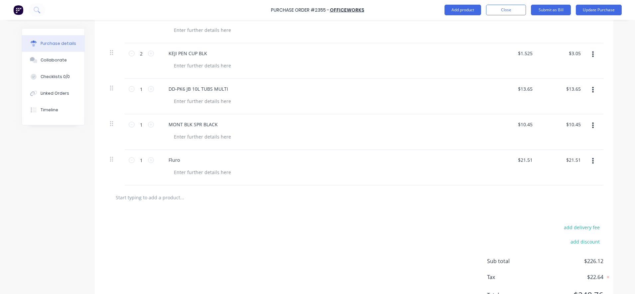
scroll to position [447, 0]
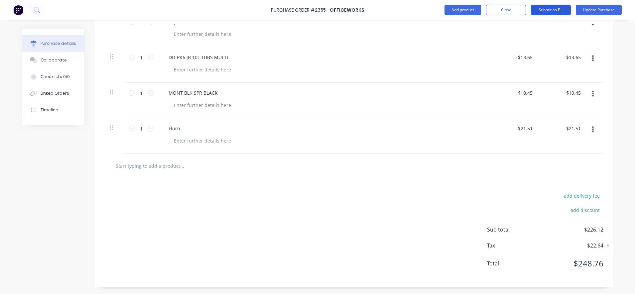
type textarea "P2355 Stock CC 240"
click at [543, 8] on button "Submit as Bill" at bounding box center [551, 10] width 40 height 11
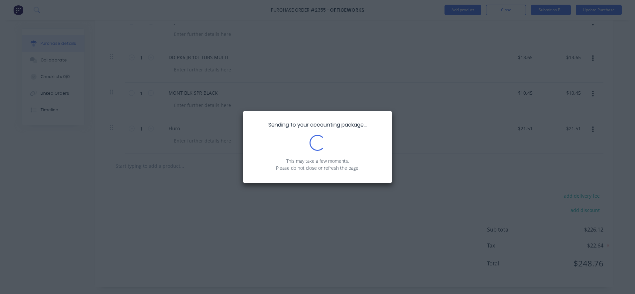
scroll to position [0, 0]
type textarea "x"
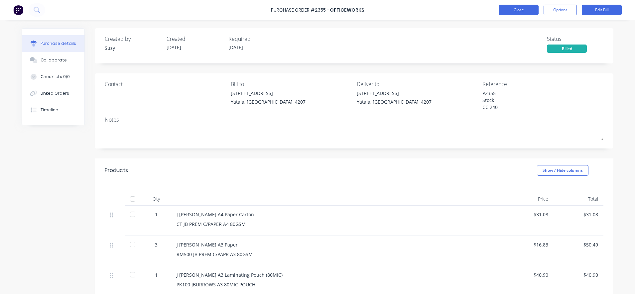
click at [510, 13] on button "Close" at bounding box center [518, 10] width 40 height 11
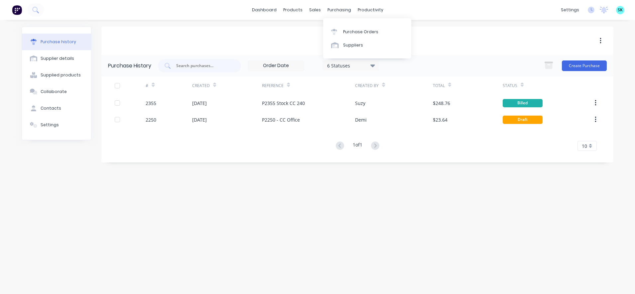
click at [337, 24] on div "Purchase Orders Suppliers" at bounding box center [367, 38] width 88 height 40
click at [337, 27] on link "Purchase Orders" at bounding box center [367, 31] width 88 height 13
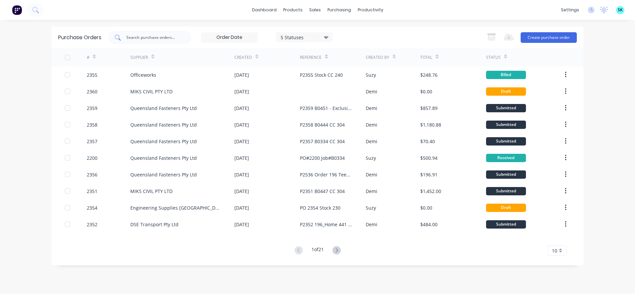
click at [177, 42] on div at bounding box center [149, 37] width 83 height 13
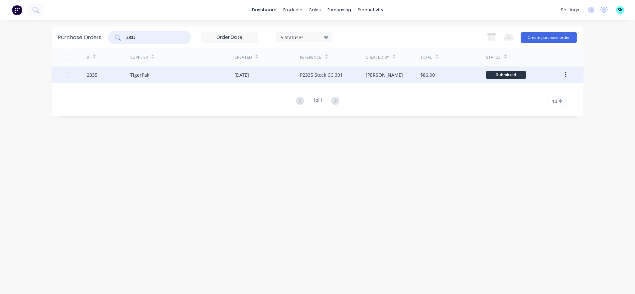
type input "2335"
click at [227, 77] on div "TigerPak" at bounding box center [182, 74] width 104 height 17
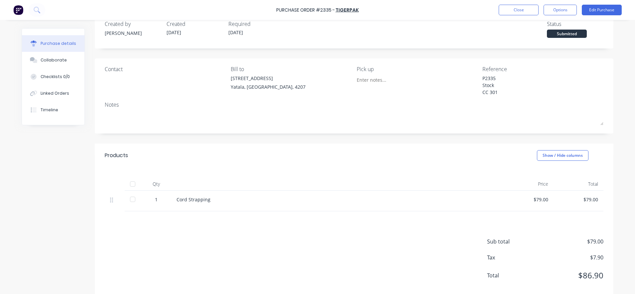
scroll to position [27, 0]
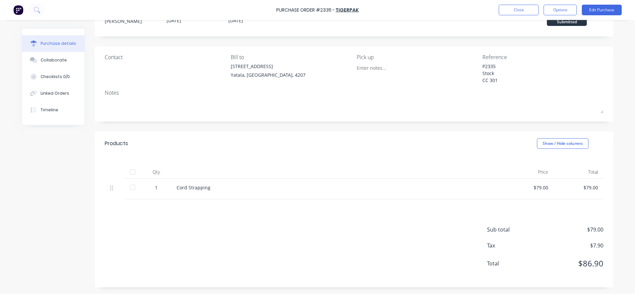
click at [132, 172] on div at bounding box center [132, 171] width 13 height 13
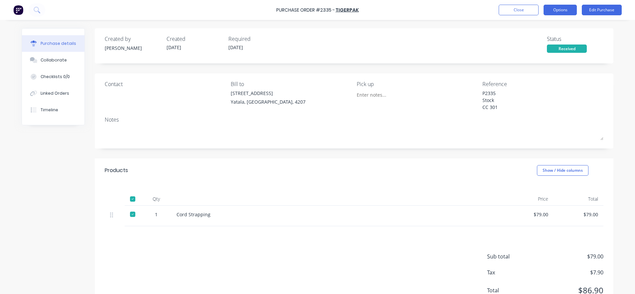
click at [569, 10] on button "Options" at bounding box center [559, 10] width 33 height 11
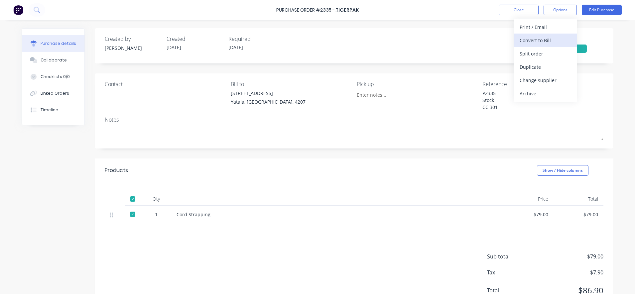
click at [551, 38] on div "Convert to Bill" at bounding box center [544, 41] width 51 height 10
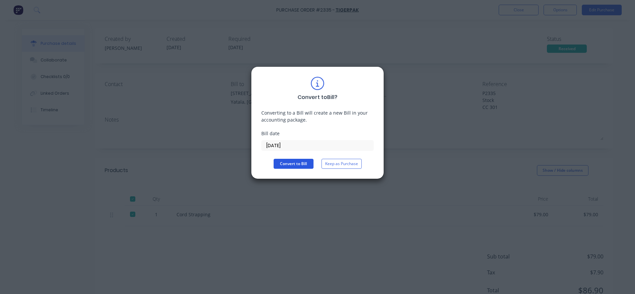
click at [280, 166] on button "Convert to Bill" at bounding box center [293, 164] width 40 height 10
type textarea "x"
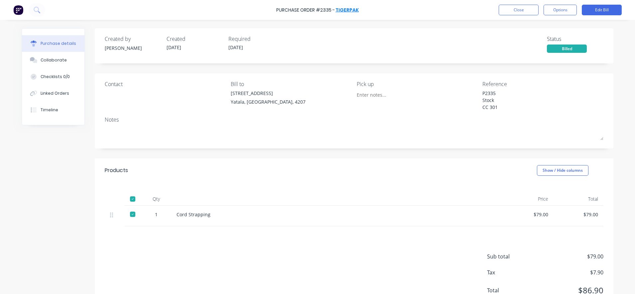
click at [342, 9] on link "TigerPak" at bounding box center [346, 10] width 23 height 7
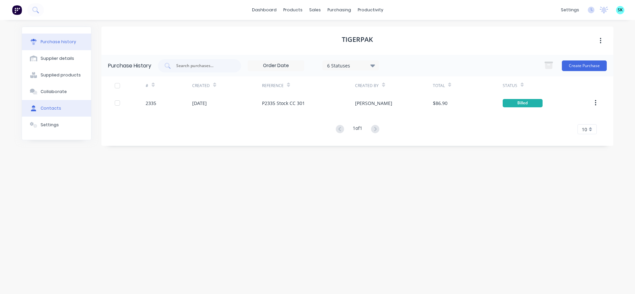
click at [75, 113] on button "Contacts" at bounding box center [56, 108] width 69 height 17
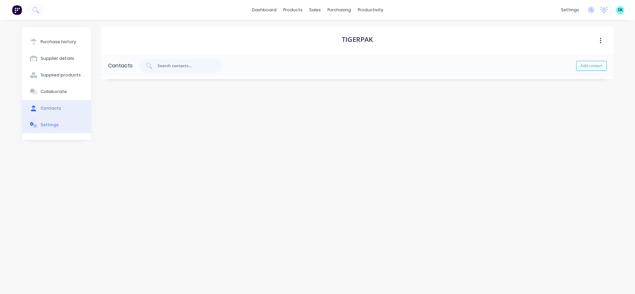
click at [70, 124] on button "Settings" at bounding box center [56, 125] width 69 height 17
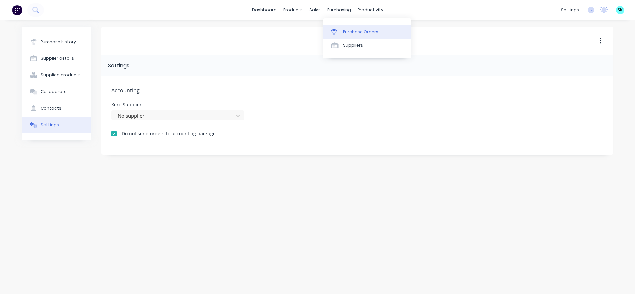
click at [331, 29] on link "Purchase Orders" at bounding box center [367, 31] width 88 height 13
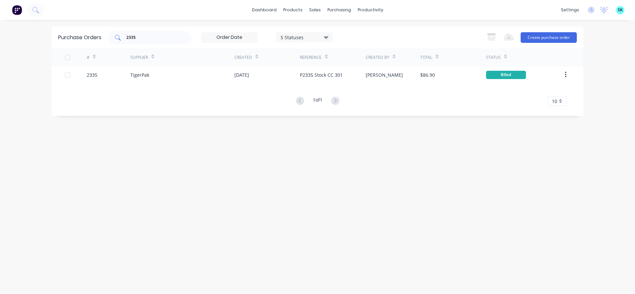
click at [157, 37] on input "2335" at bounding box center [153, 37] width 55 height 7
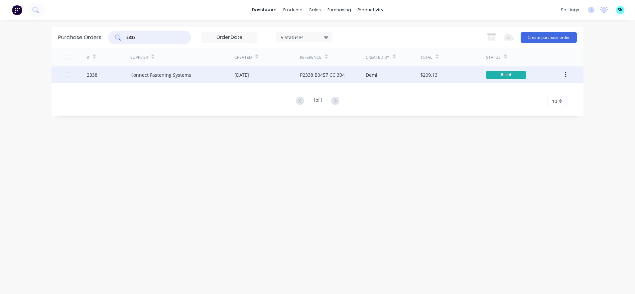
type input "2338"
click at [182, 75] on div "Konnect Fastening Systems" at bounding box center [160, 74] width 61 height 7
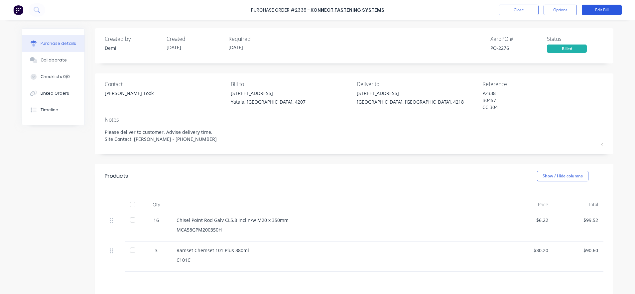
click at [603, 11] on button "Edit Bill" at bounding box center [601, 10] width 40 height 11
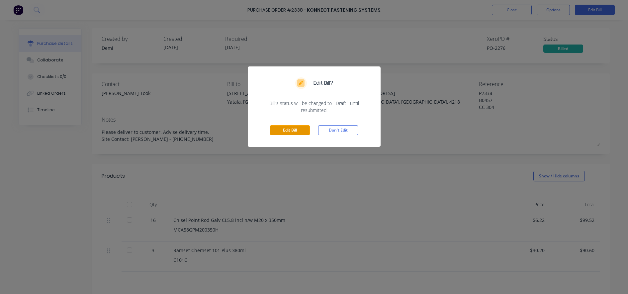
click at [287, 128] on button "Edit Bill" at bounding box center [290, 130] width 40 height 10
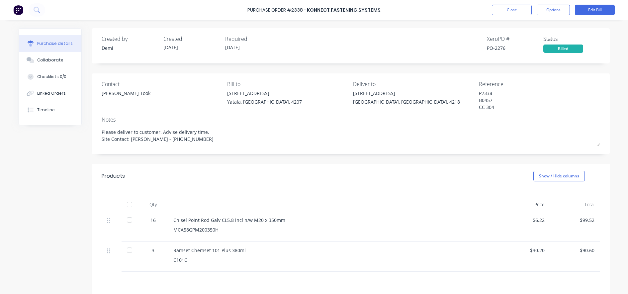
type textarea "x"
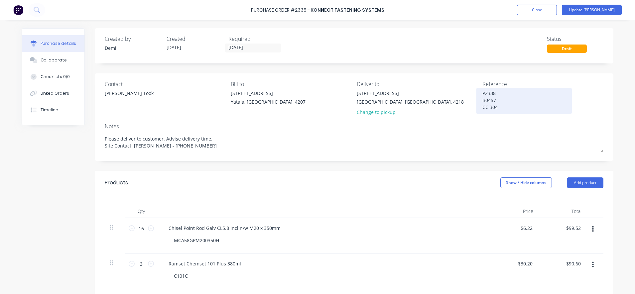
click at [501, 109] on textarea "P2338 B0457 CC 304" at bounding box center [523, 100] width 83 height 21
type textarea "P2338 B0457 CC 30"
type textarea "x"
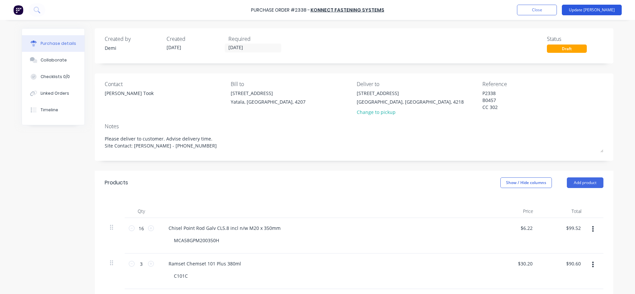
type textarea "P2338 B0457 CC 302"
type textarea "x"
type textarea "P2338 B0457 CC 302"
click at [605, 10] on button "Update [PERSON_NAME]" at bounding box center [591, 10] width 60 height 11
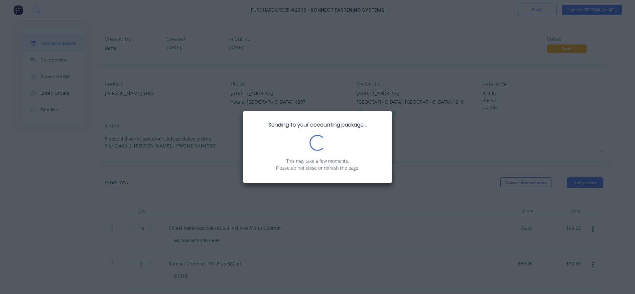
type textarea "x"
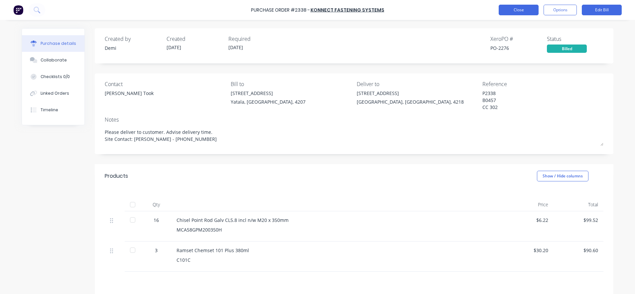
click at [502, 11] on button "Close" at bounding box center [518, 10] width 40 height 11
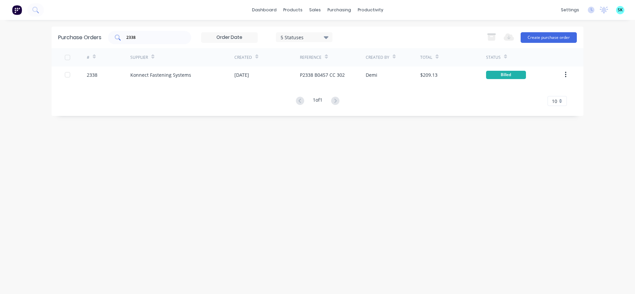
click at [179, 39] on input "2338" at bounding box center [153, 37] width 55 height 7
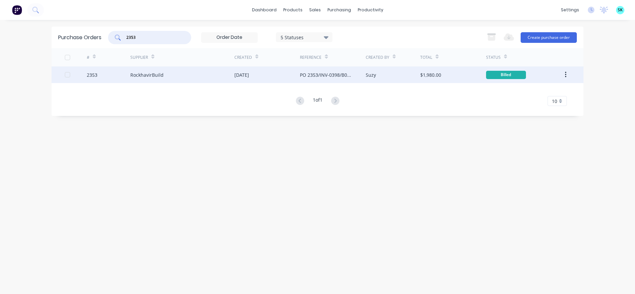
type input "2353"
click at [169, 71] on div "RockhavirBuild" at bounding box center [182, 74] width 104 height 17
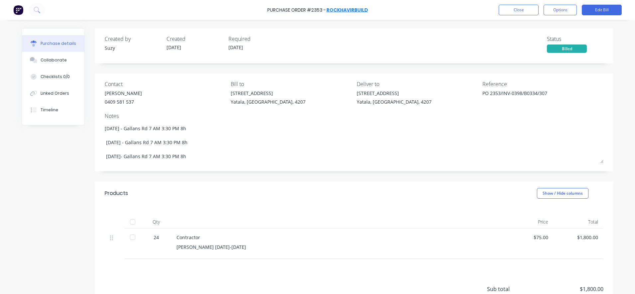
click at [347, 9] on link "RockhavirBuild" at bounding box center [347, 10] width 42 height 7
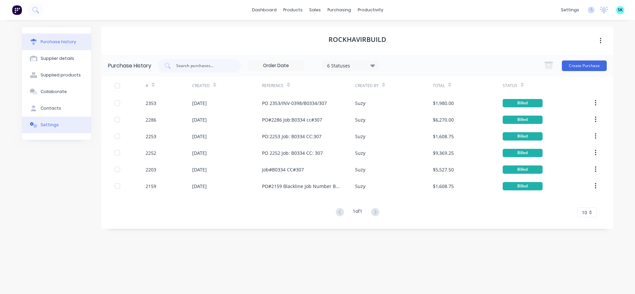
click at [59, 127] on button "Settings" at bounding box center [56, 125] width 69 height 17
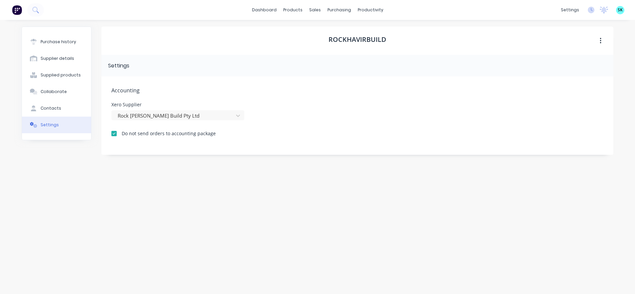
click at [114, 135] on div at bounding box center [113, 133] width 13 height 13
click at [68, 43] on div "Purchase history" at bounding box center [59, 42] width 36 height 6
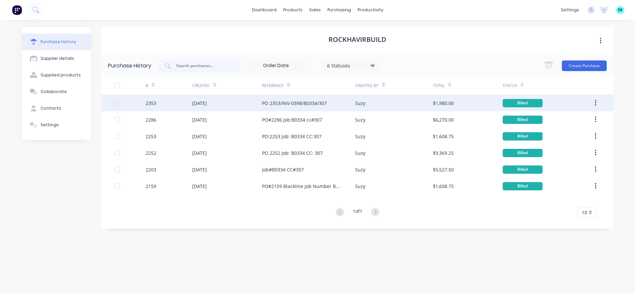
click at [228, 110] on div "[DATE]" at bounding box center [227, 103] width 70 height 17
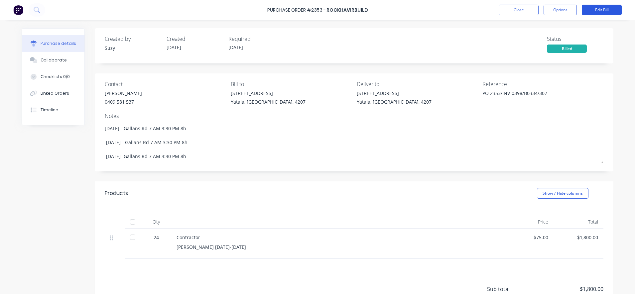
click at [615, 10] on button "Edit Bill" at bounding box center [601, 10] width 40 height 11
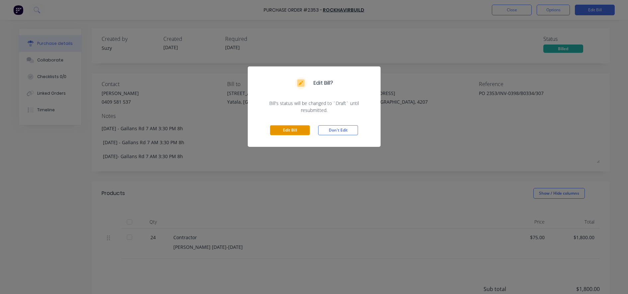
click at [288, 128] on button "Edit Bill" at bounding box center [290, 130] width 40 height 10
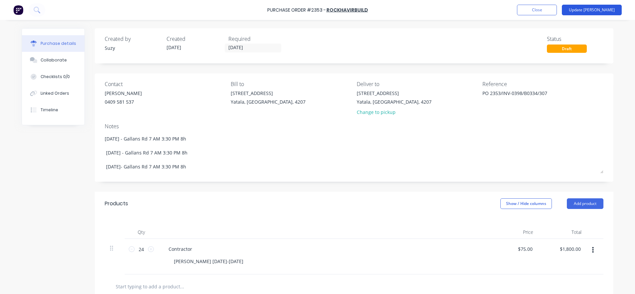
click at [613, 11] on button "Update [PERSON_NAME]" at bounding box center [591, 10] width 60 height 11
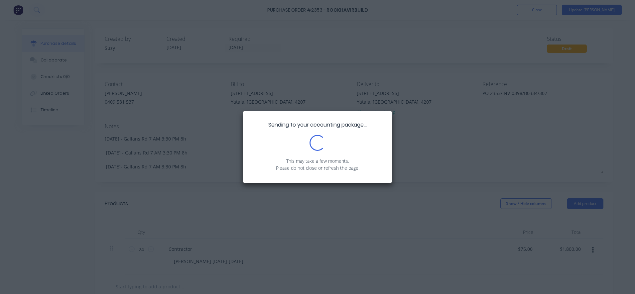
type textarea "x"
